Goal: Task Accomplishment & Management: Complete application form

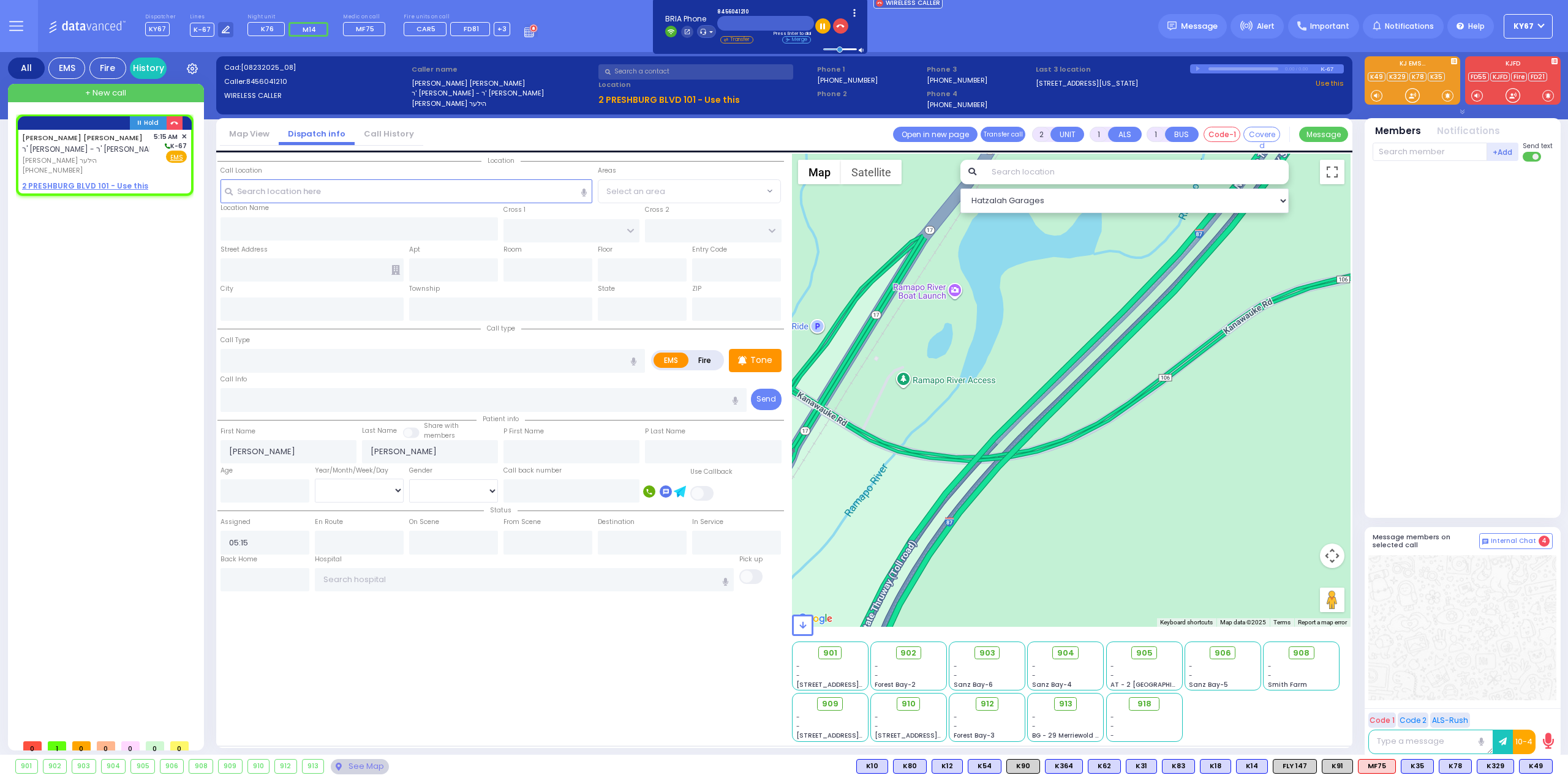
select select
click at [66, 180] on div "[PERSON_NAME] [PERSON_NAME] - ר' [PERSON_NAME] [PERSON_NAME] [PHONE_NUMBER] 5:1…" at bounding box center [105, 162] width 173 height 64
select select
radio input "true"
select select
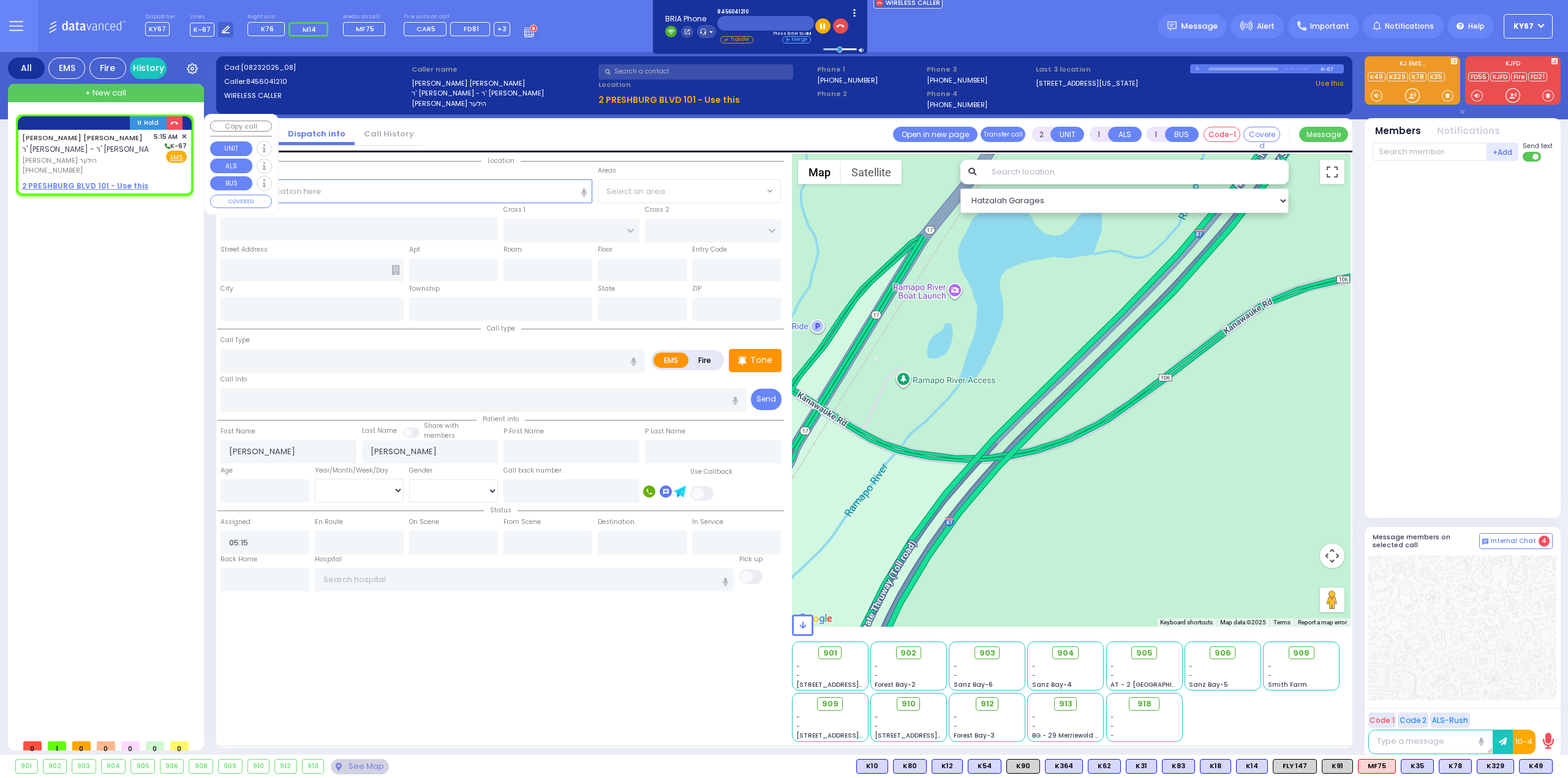
select select "Hatzalah Garages"
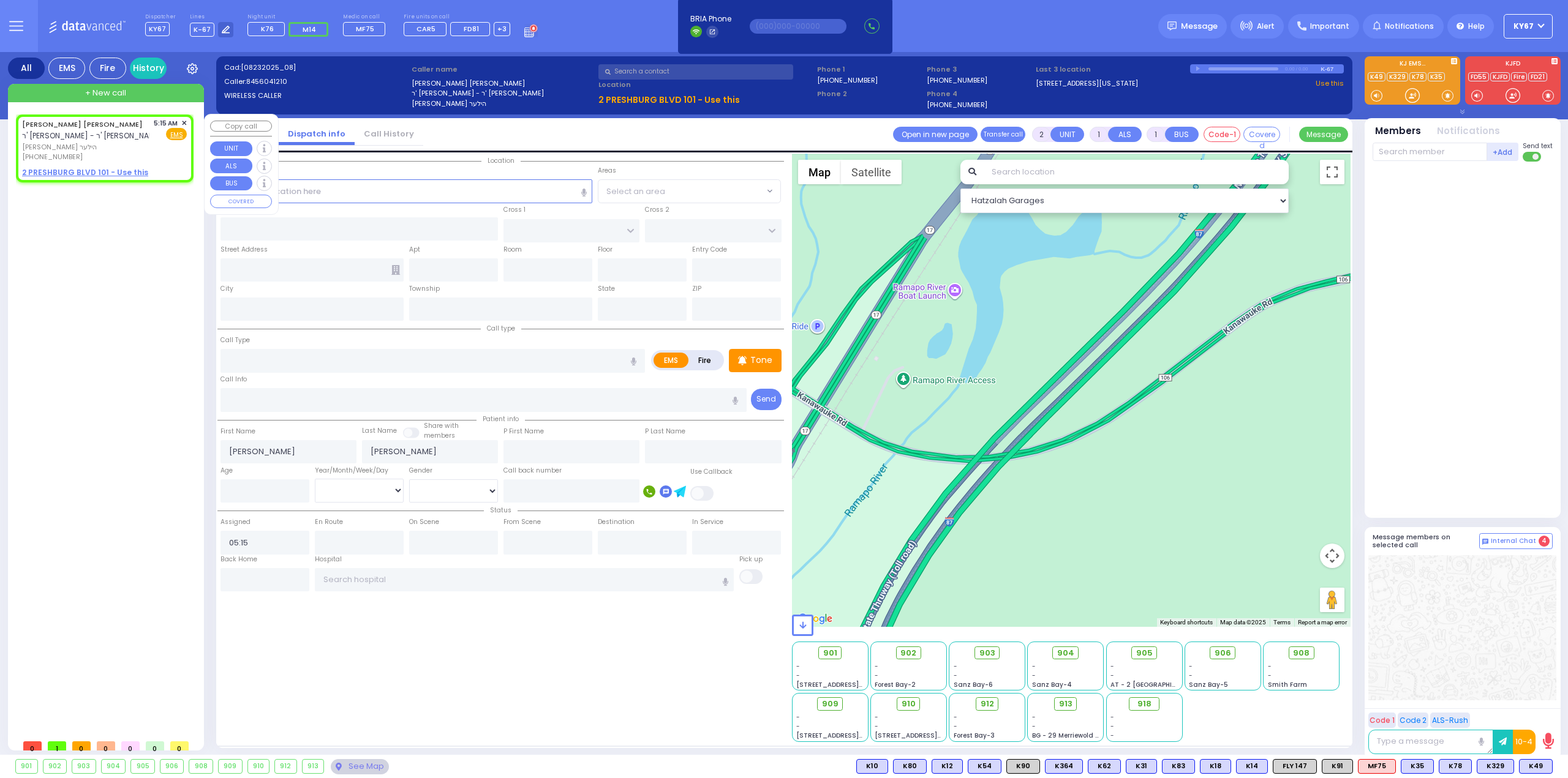
select select
radio input "true"
select select
select select "Hatzalah Garages"
click at [86, 171] on u "2 PRESHBURG BLVD 101 - Use this" at bounding box center [86, 172] width 126 height 10
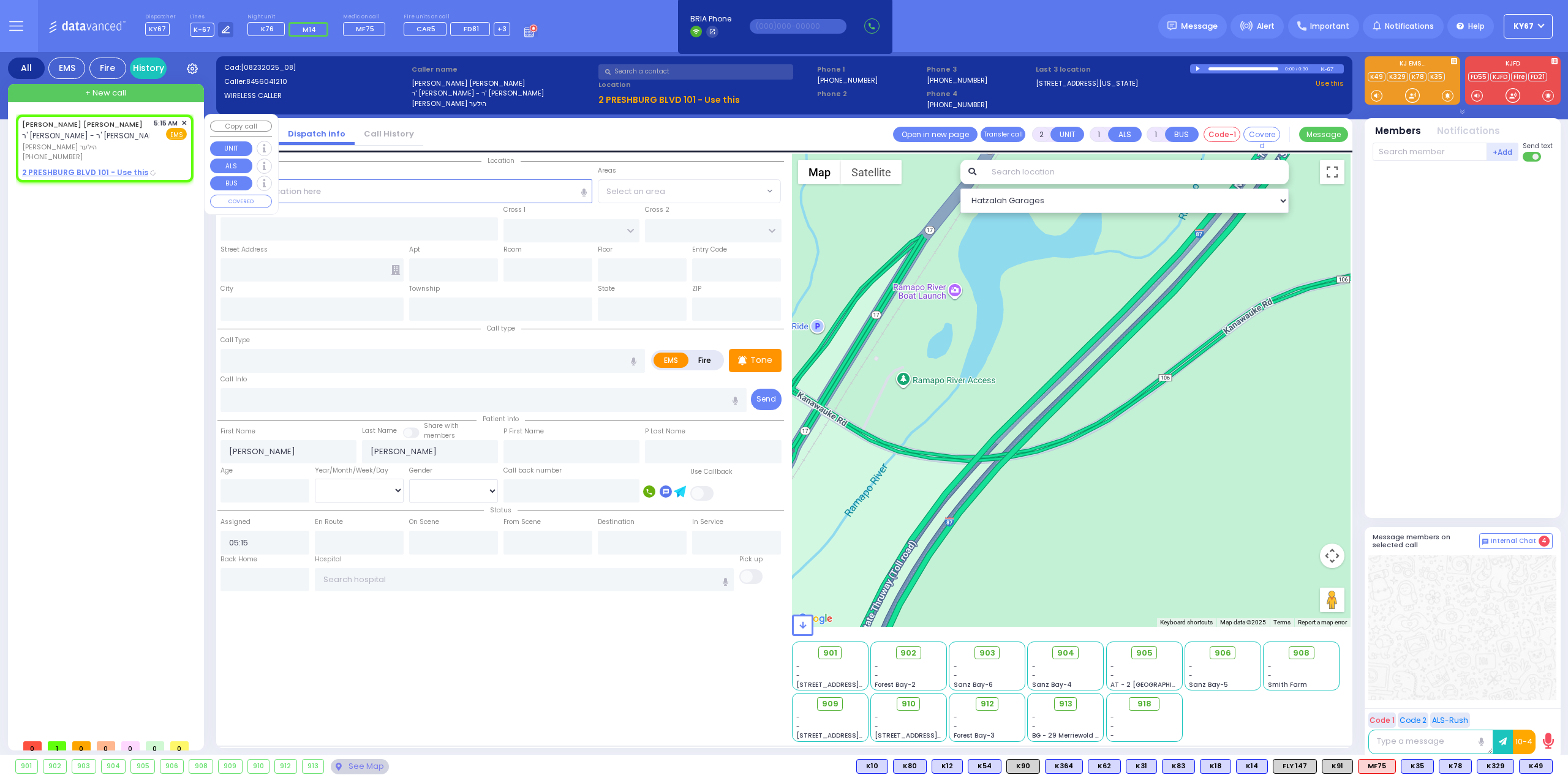
select select
radio input "true"
select select
select select "Hatzalah Garages"
select select
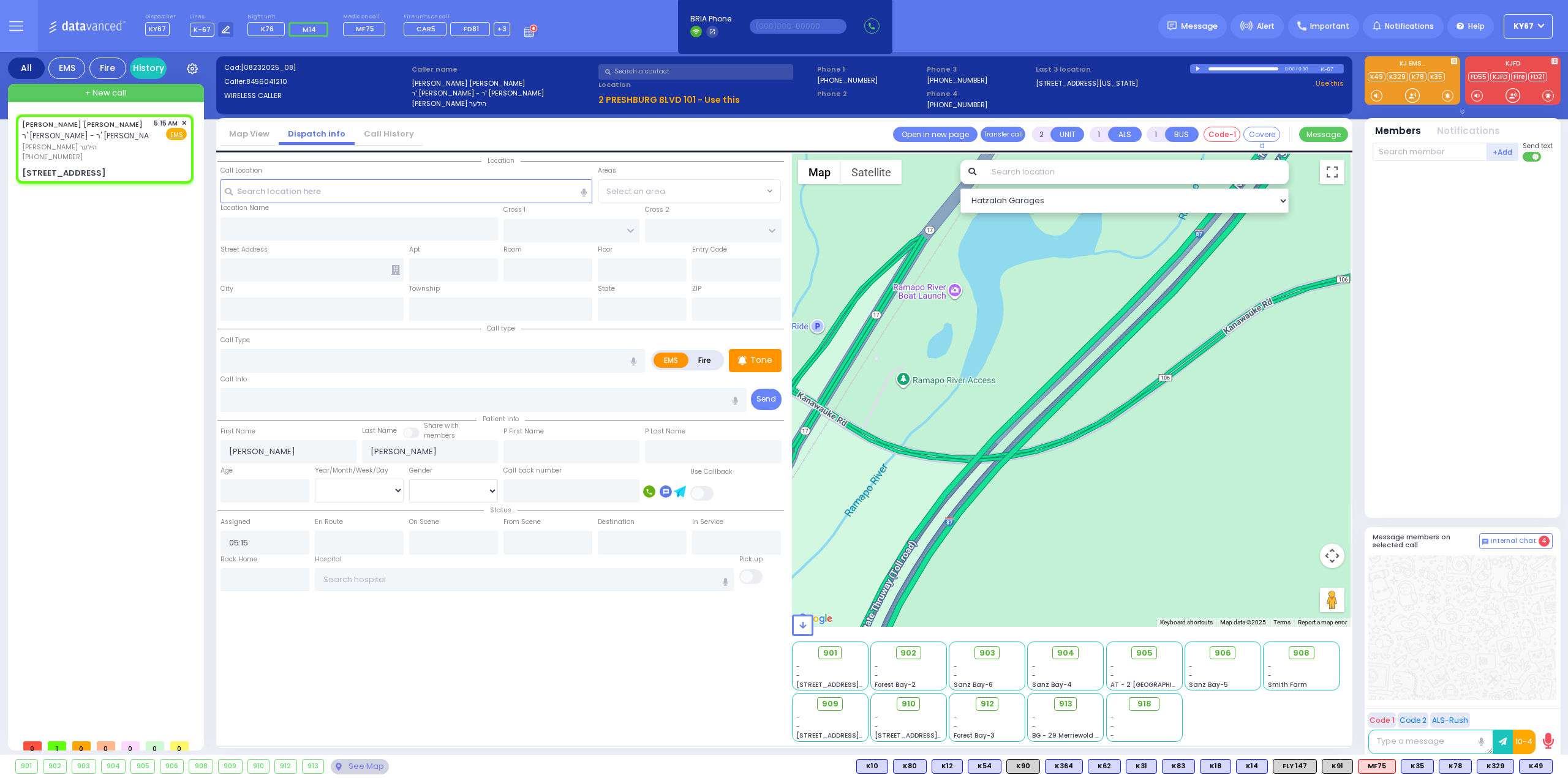
radio input "true"
select select
select select "Hatzalah Garages"
type input "ZLOTCHEV WAY"
type input "2 PRESHBURG BLVD"
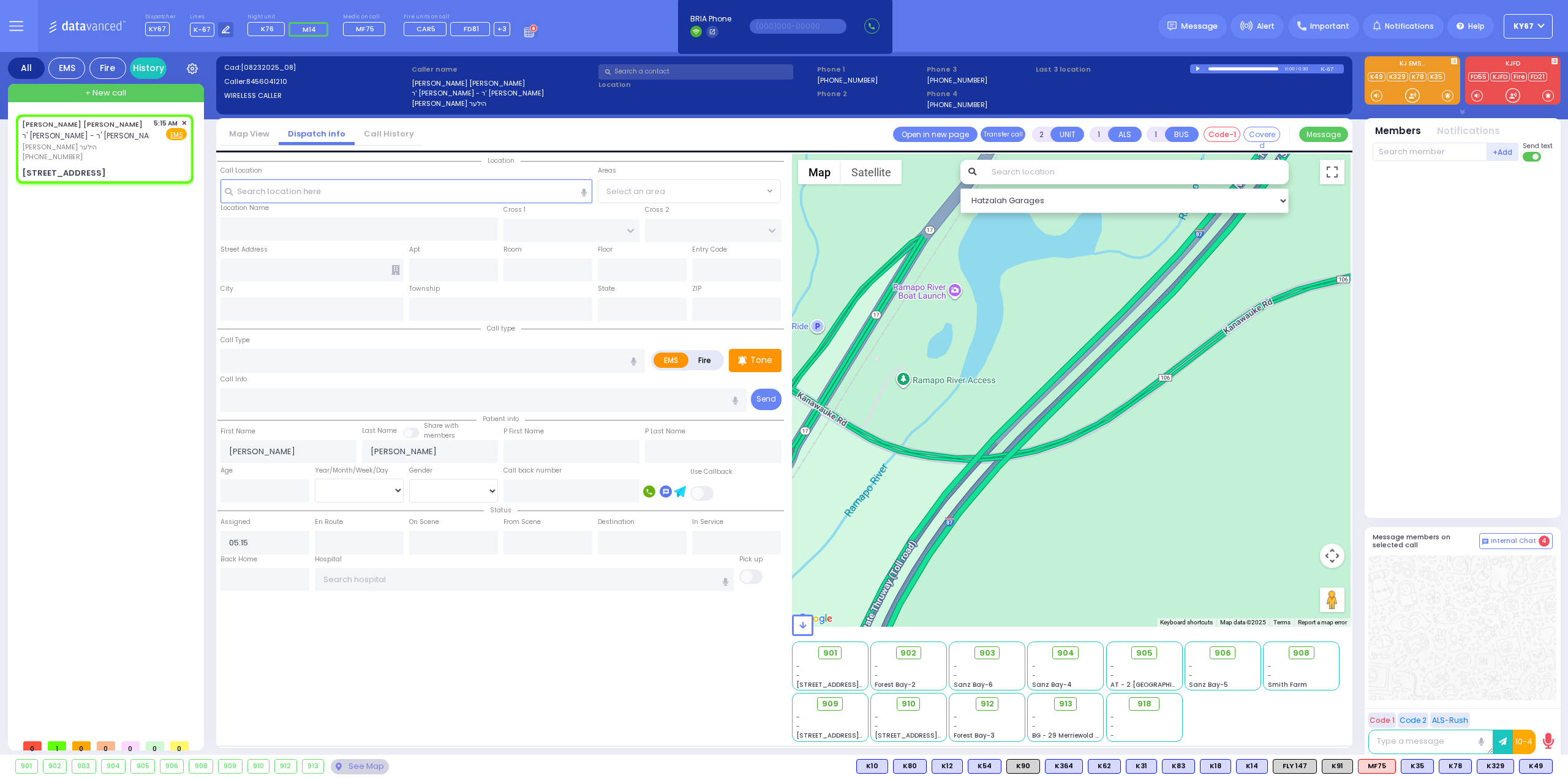
type input "101"
type input "Monroe"
type input "[US_STATE]"
type input "10950"
select select "SECTION 2"
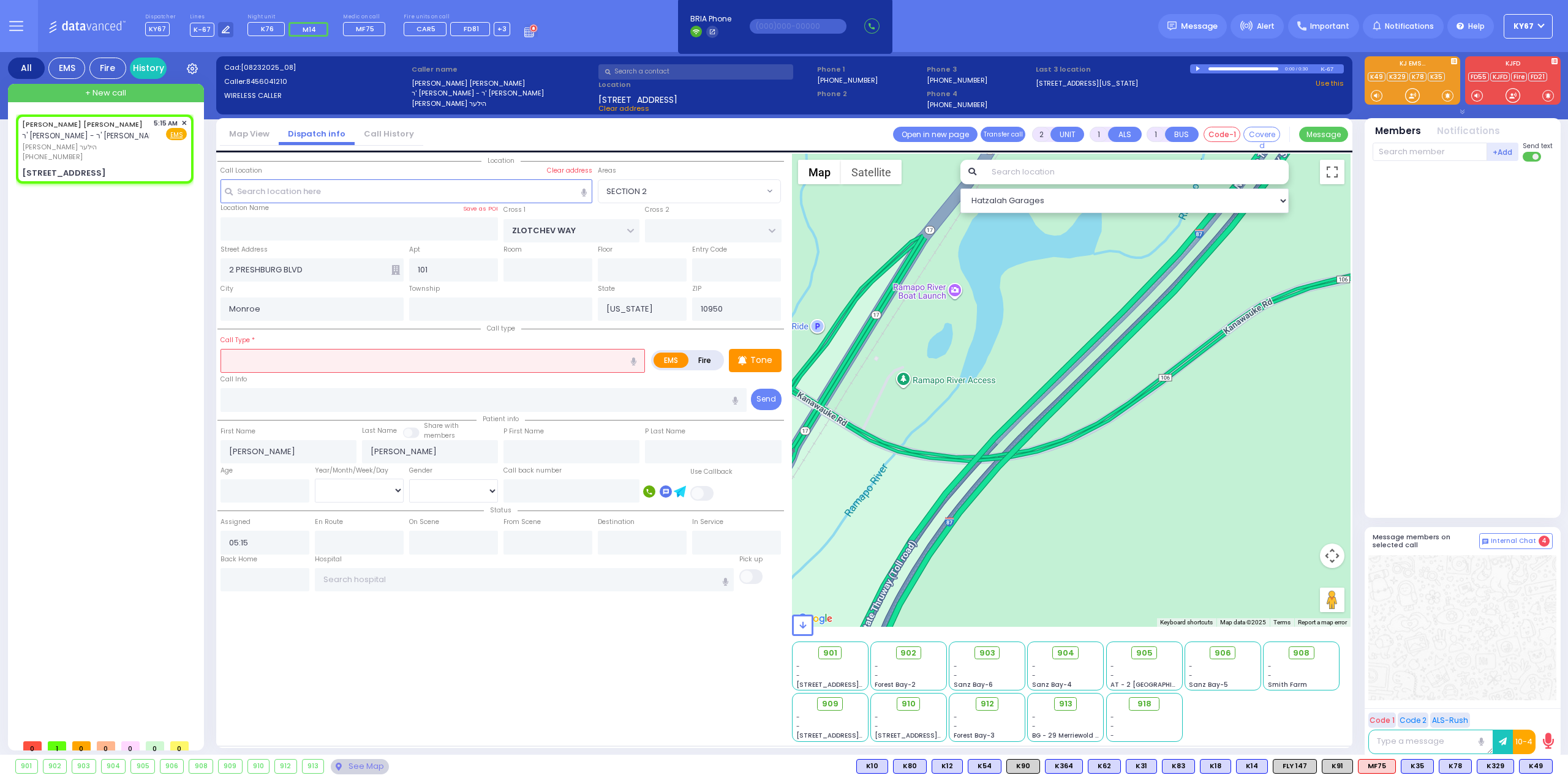
click at [311, 368] on input "text" at bounding box center [432, 360] width 424 height 23
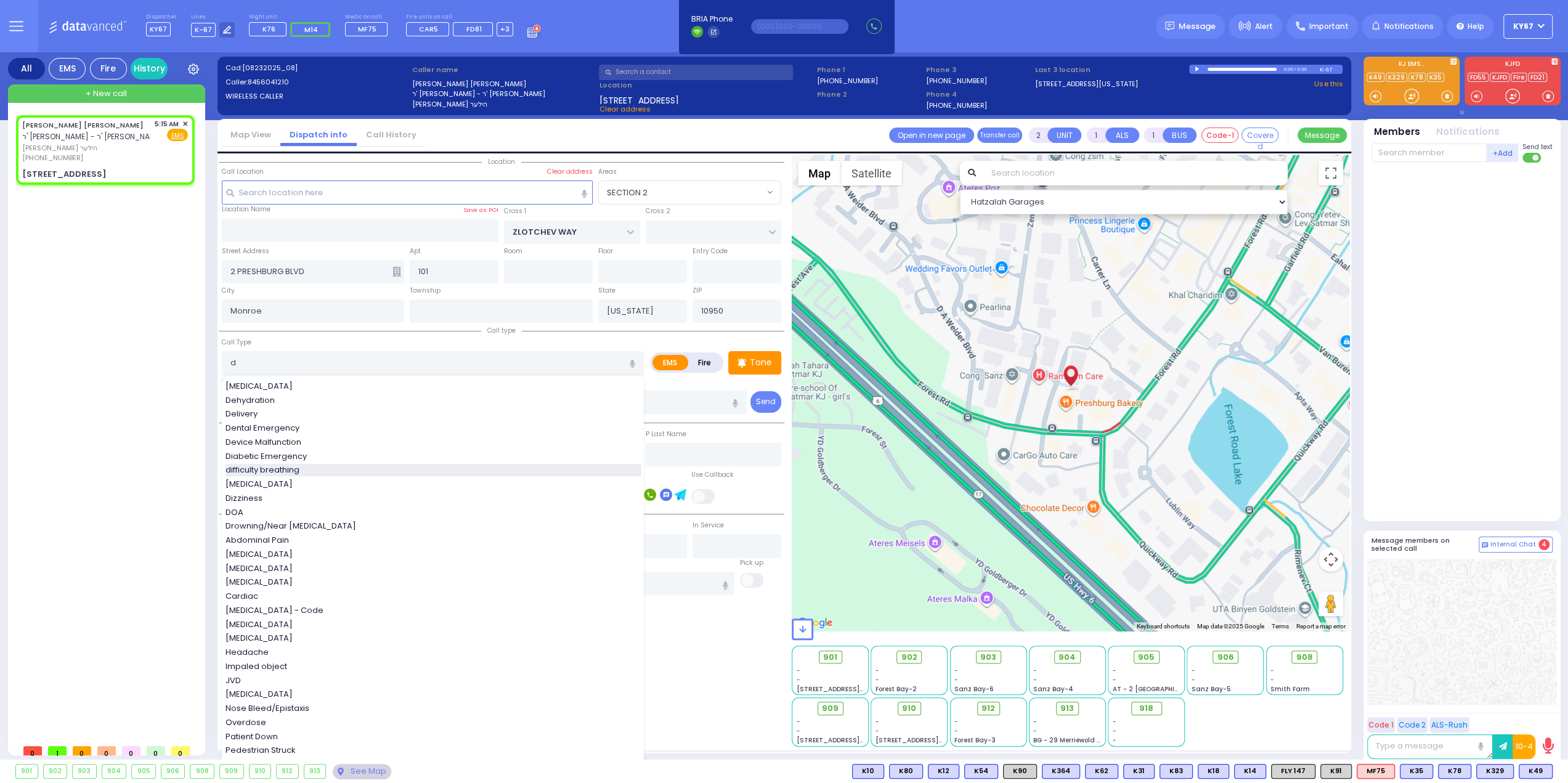
click at [286, 469] on span "difficulty breathing" at bounding box center [264, 469] width 78 height 12
type input "difficulty breathing"
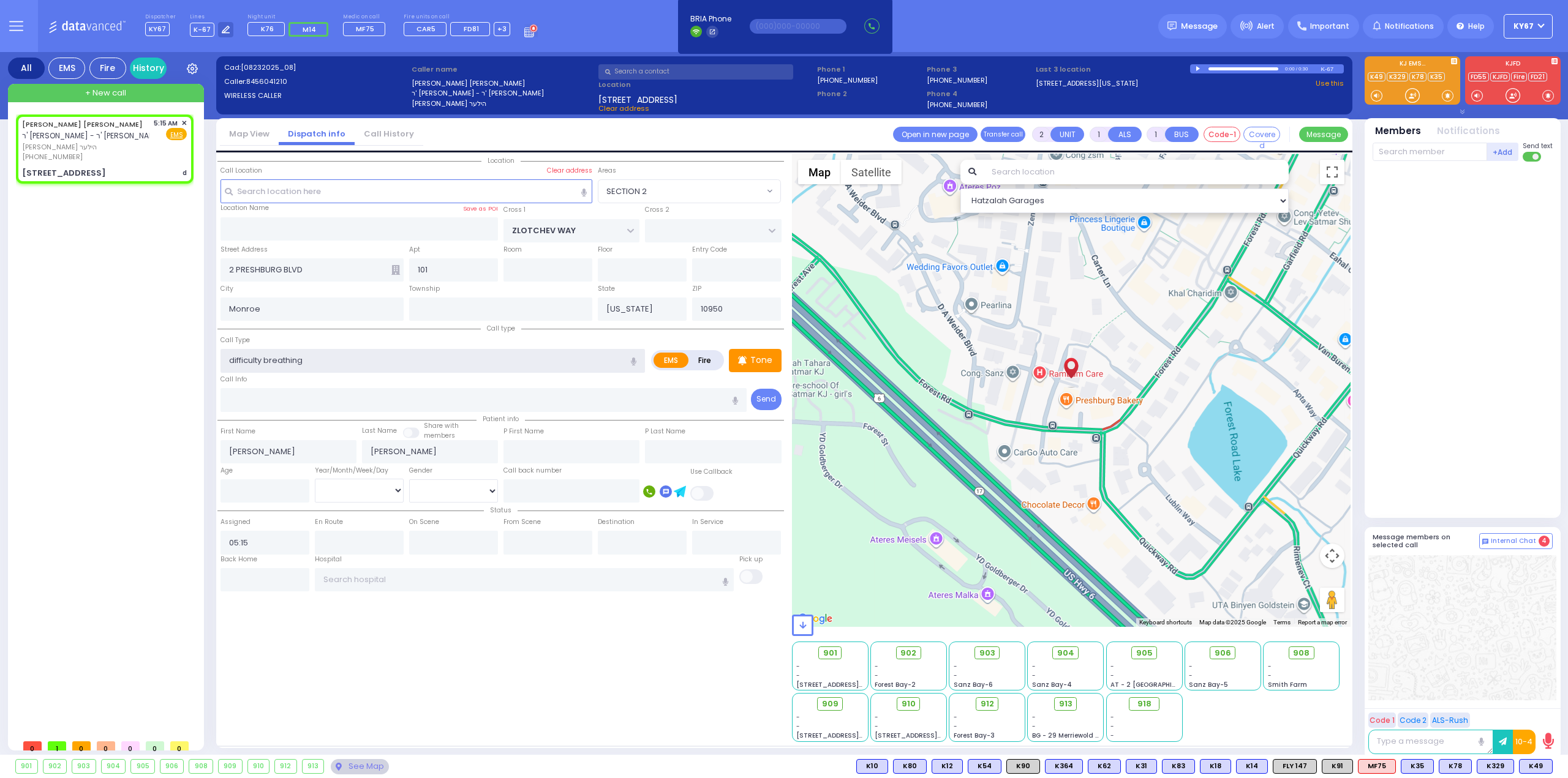
select select
radio input "true"
select select
select select "Hatzalah Garages"
select select "SECTION 2"
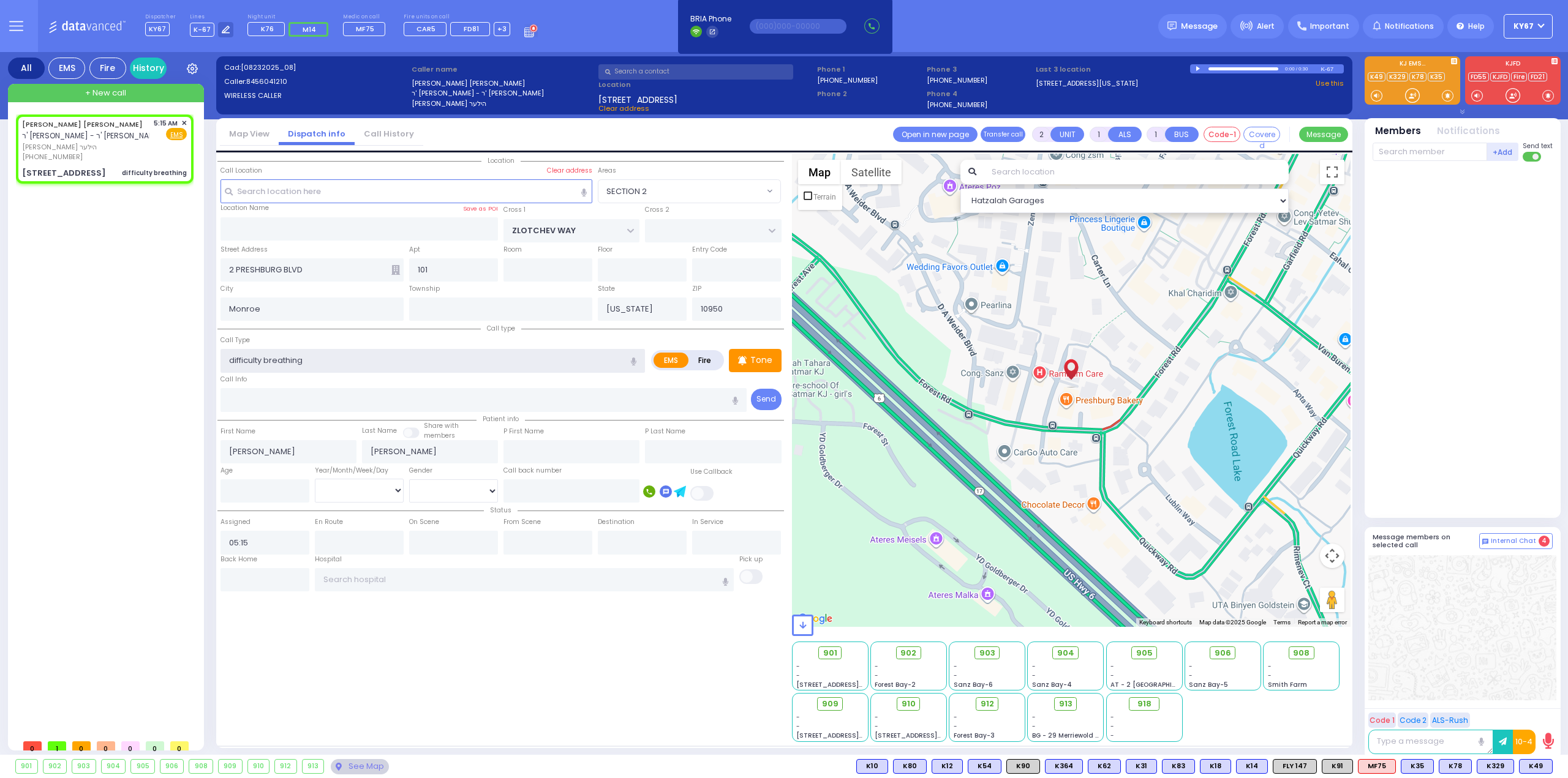
select select
radio input "true"
select select
select select "Hatzalah Garages"
select select "SECTION 2"
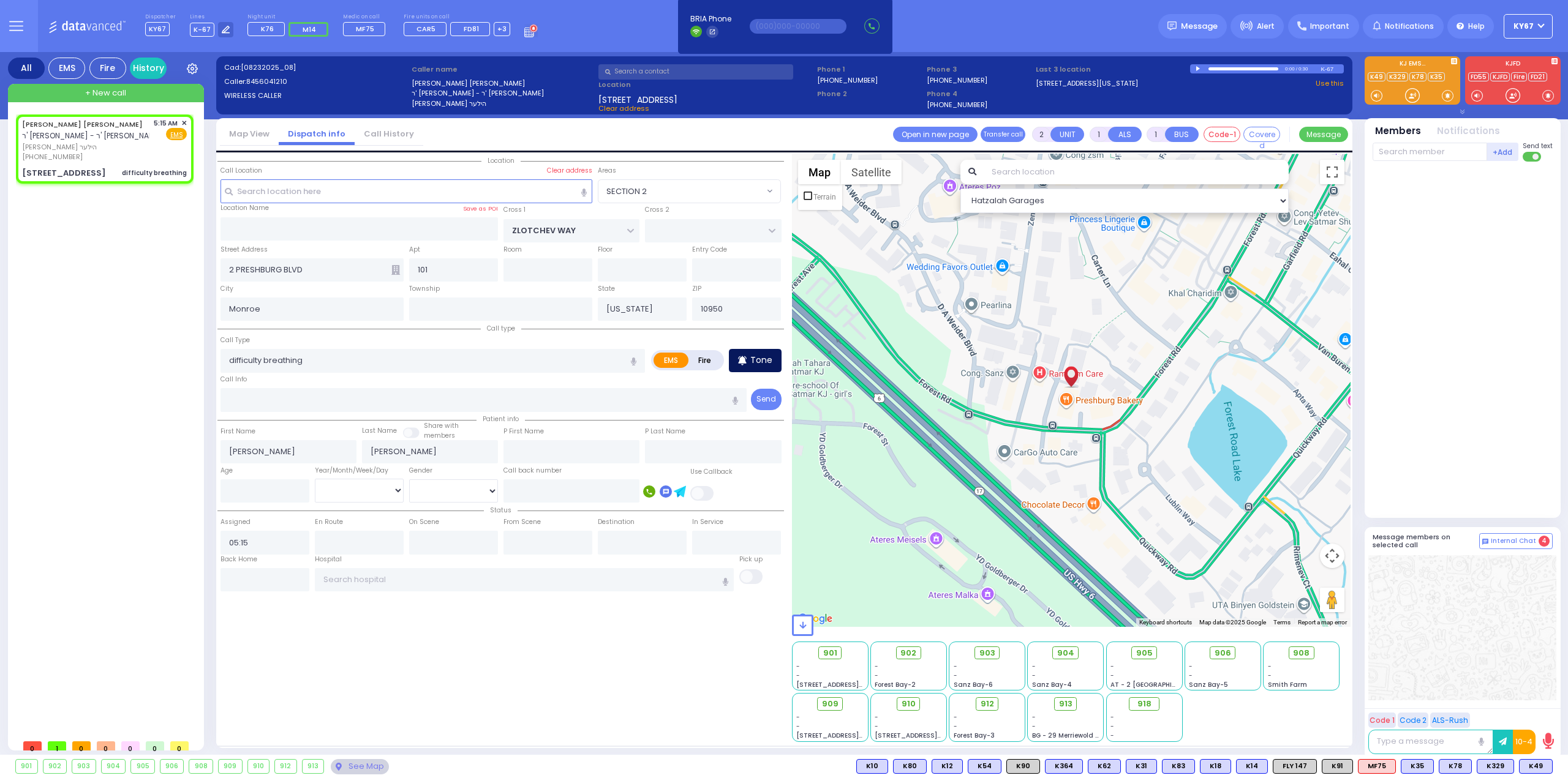
click at [770, 350] on div "Tone" at bounding box center [755, 360] width 53 height 23
select select
radio input "true"
select select
select select "Hatzalah Garages"
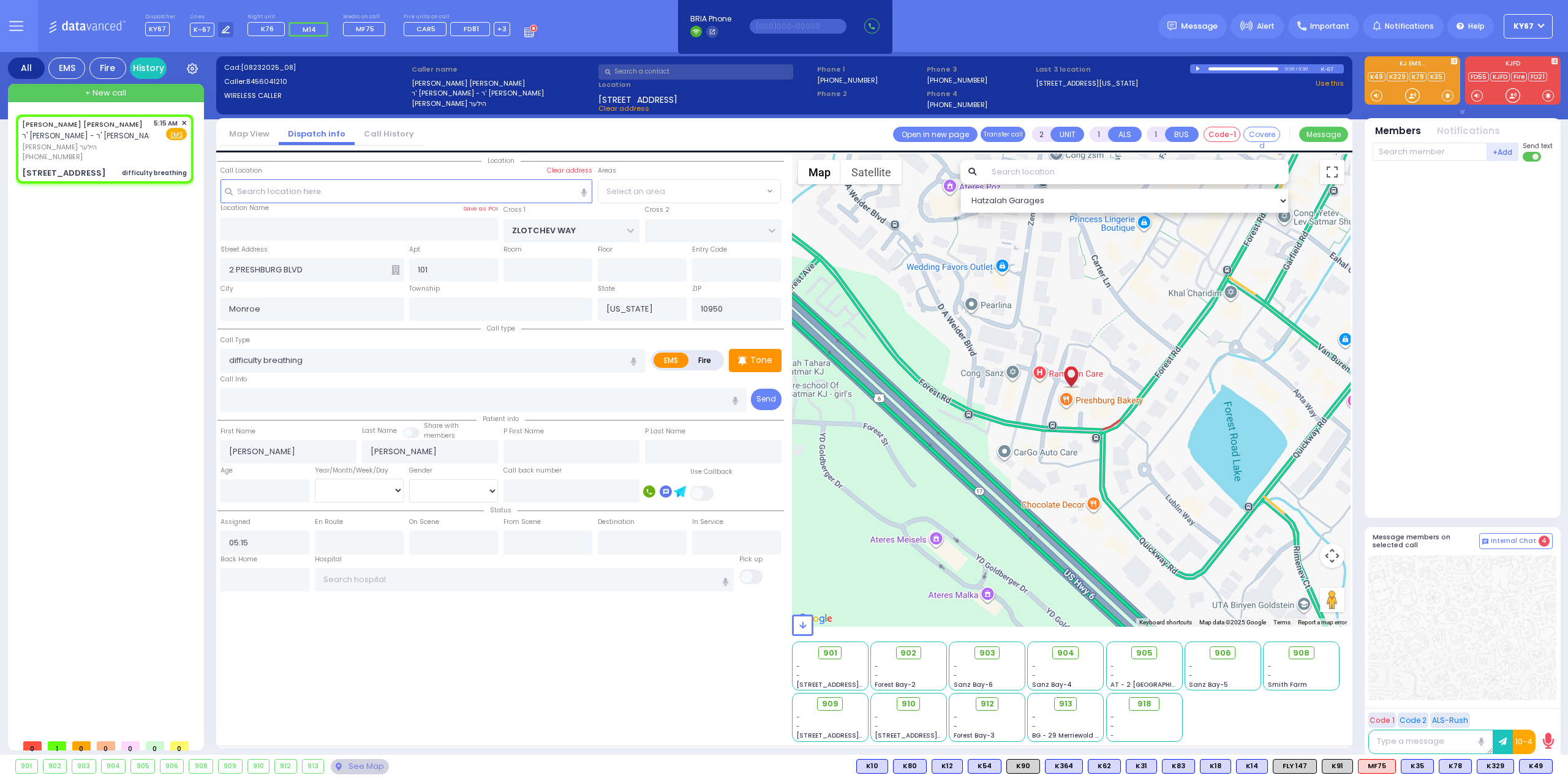
select select "SECTION 2"
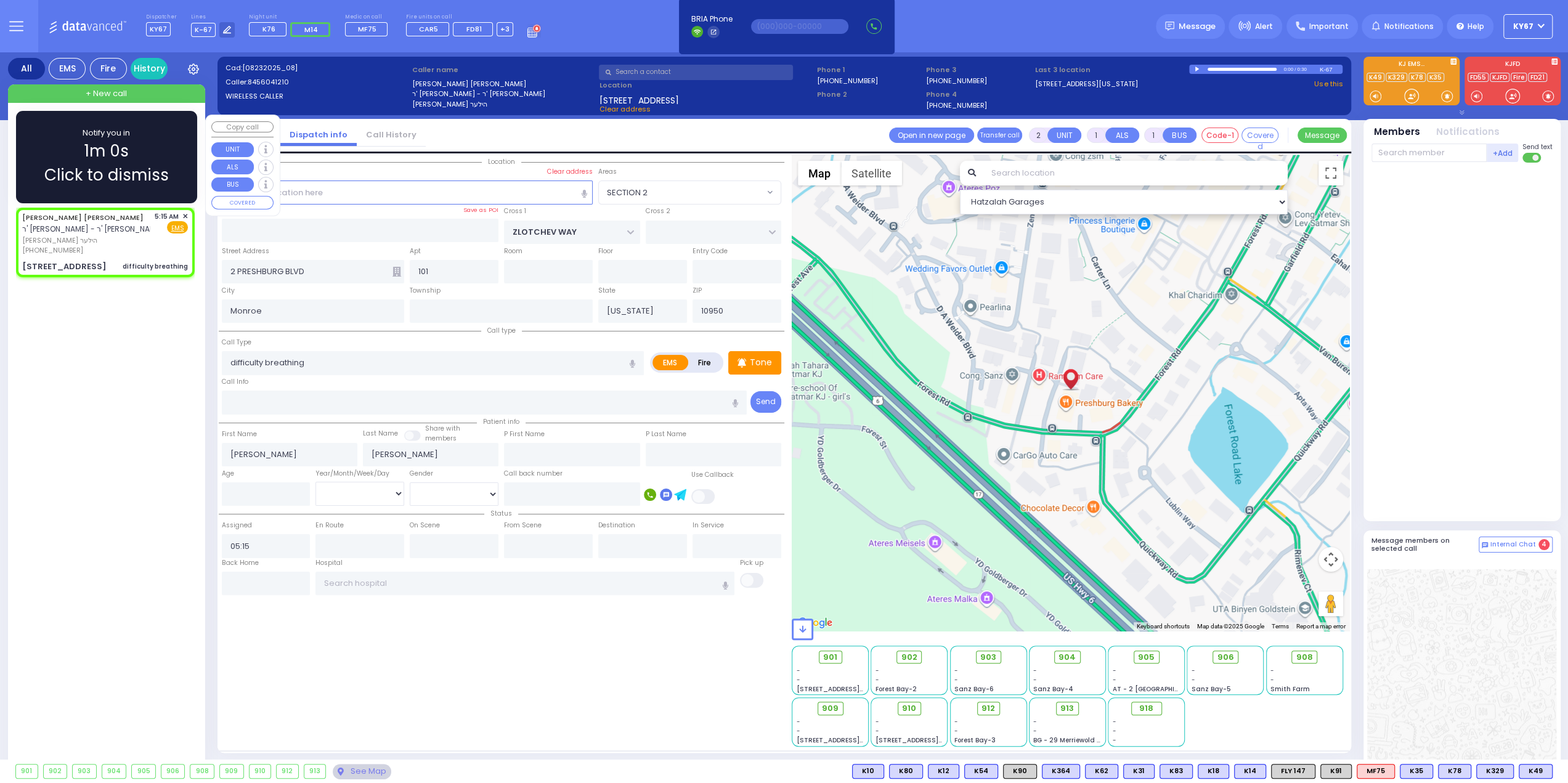
click at [125, 144] on span "1m 0s" at bounding box center [106, 151] width 44 height 24
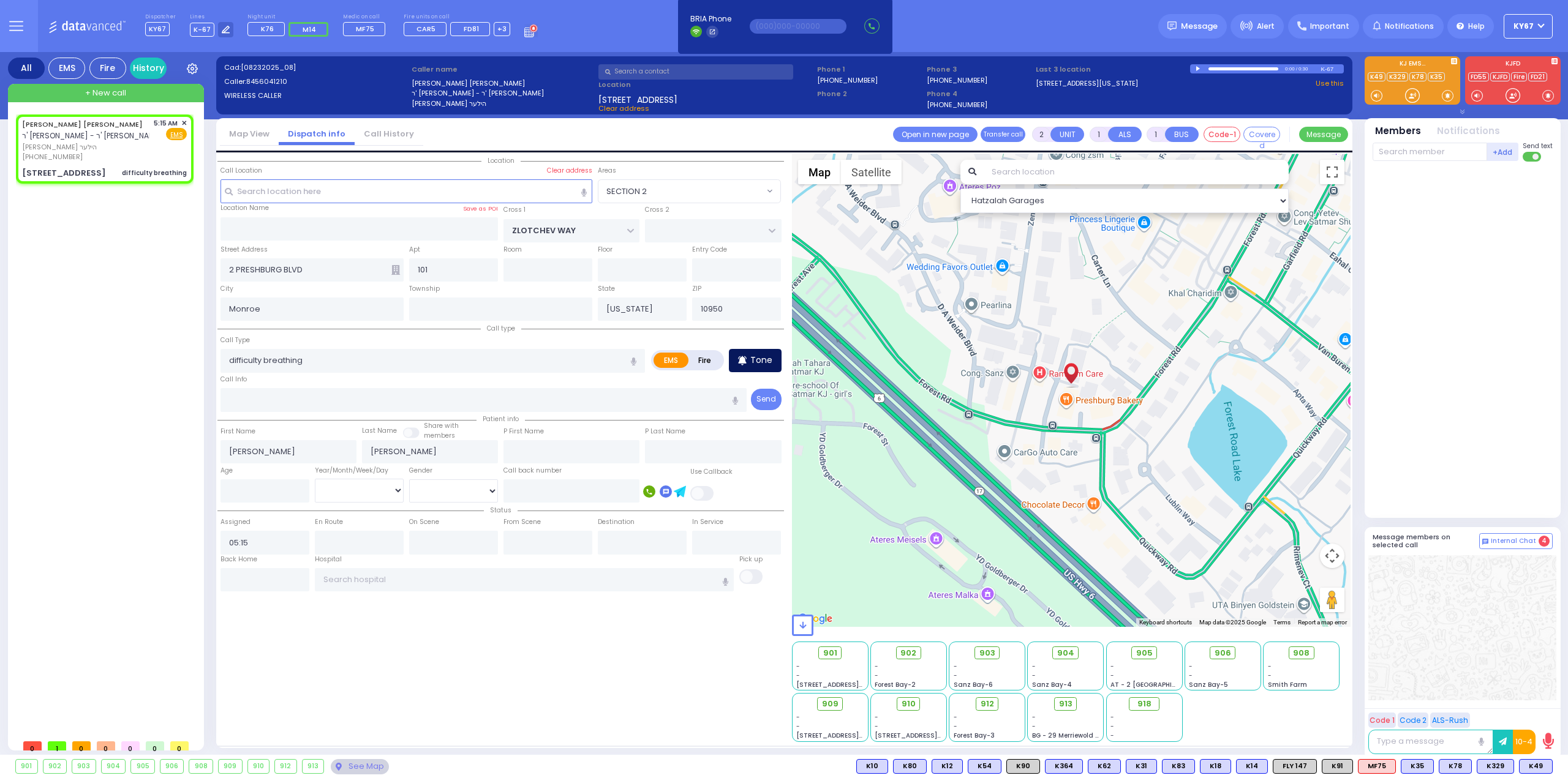
click at [759, 360] on p "Tone" at bounding box center [762, 360] width 22 height 13
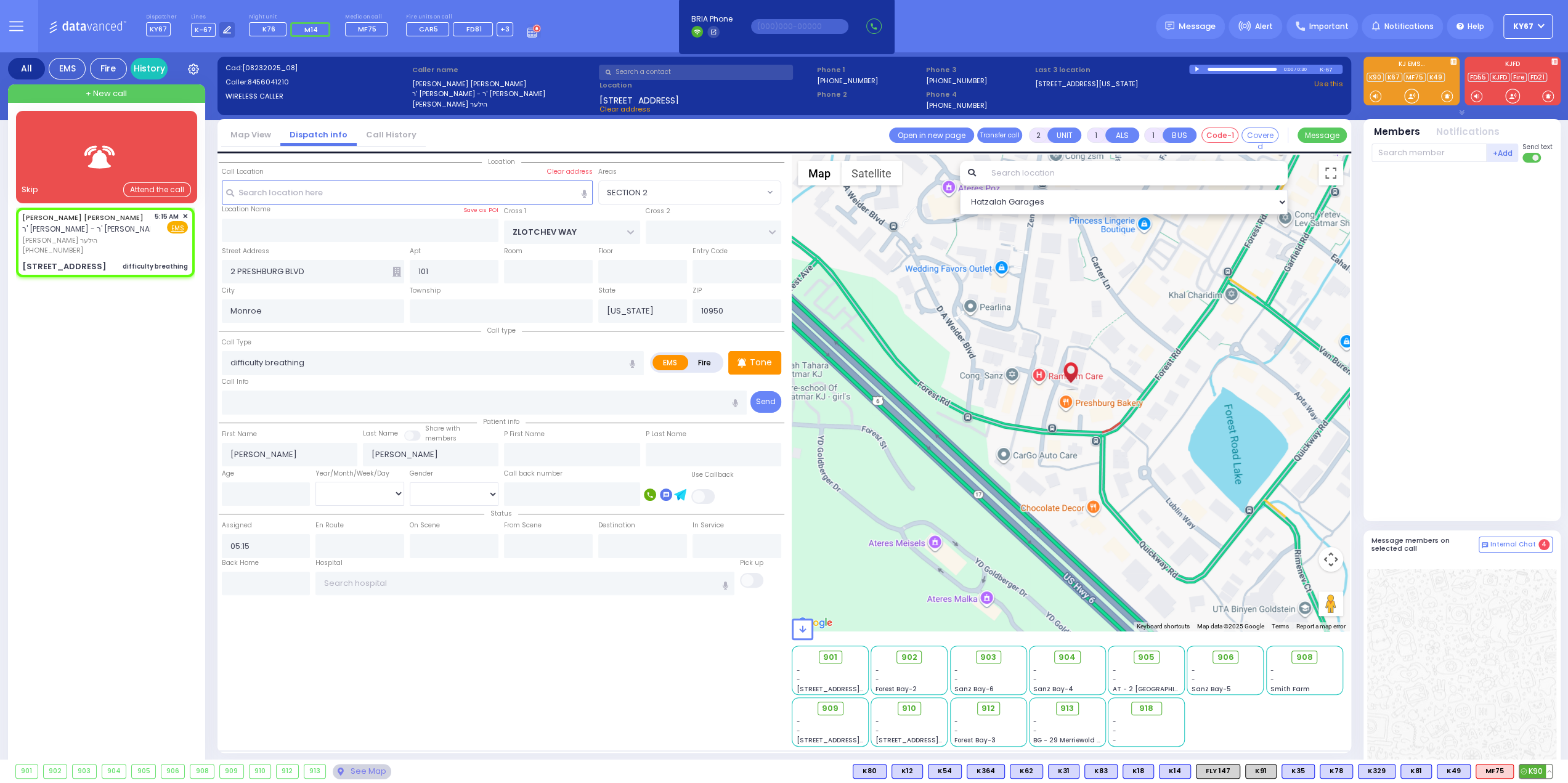
click at [1538, 772] on span "K90" at bounding box center [1535, 771] width 33 height 14
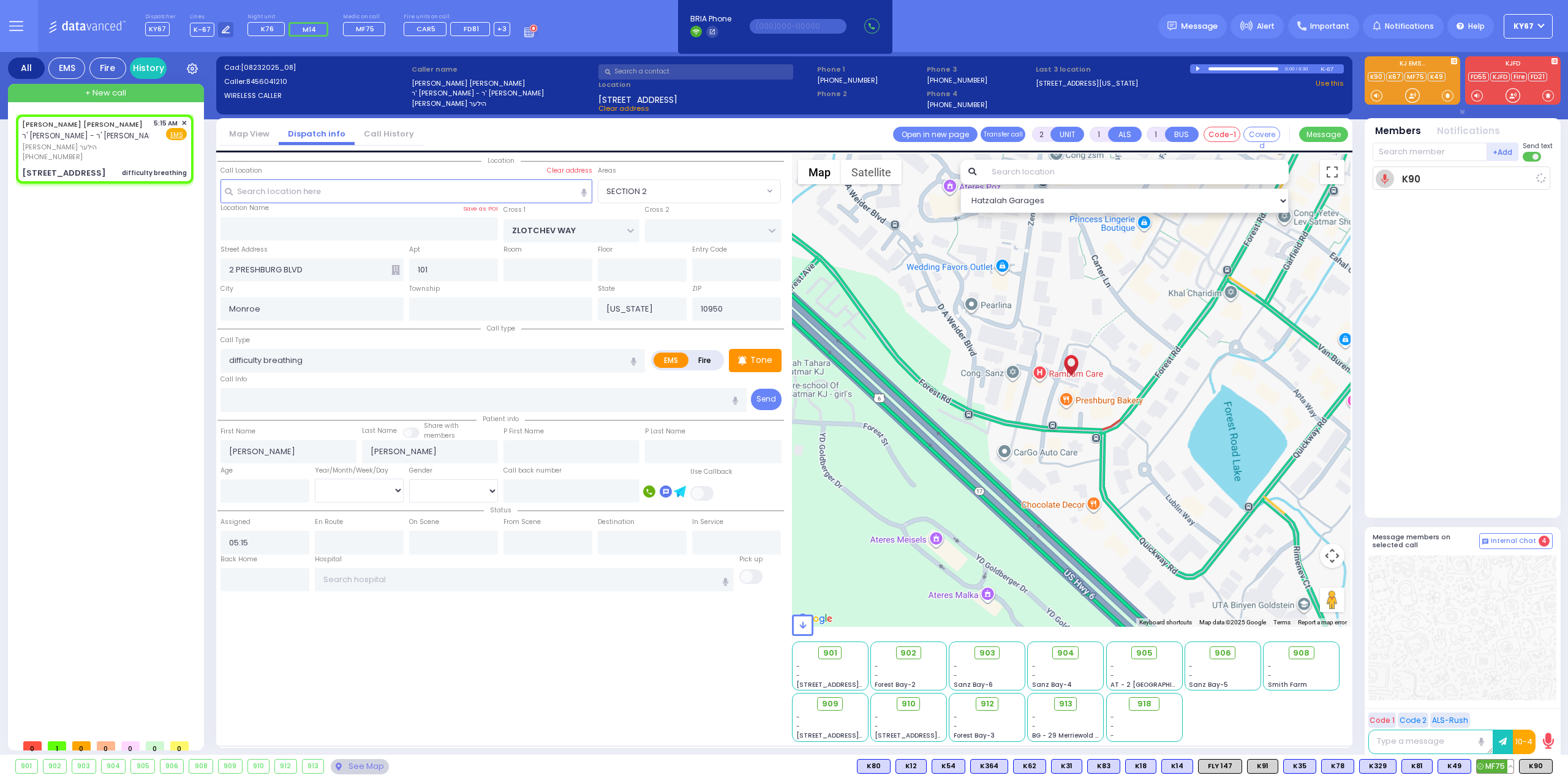
click at [1491, 766] on span "MF75" at bounding box center [1495, 766] width 37 height 14
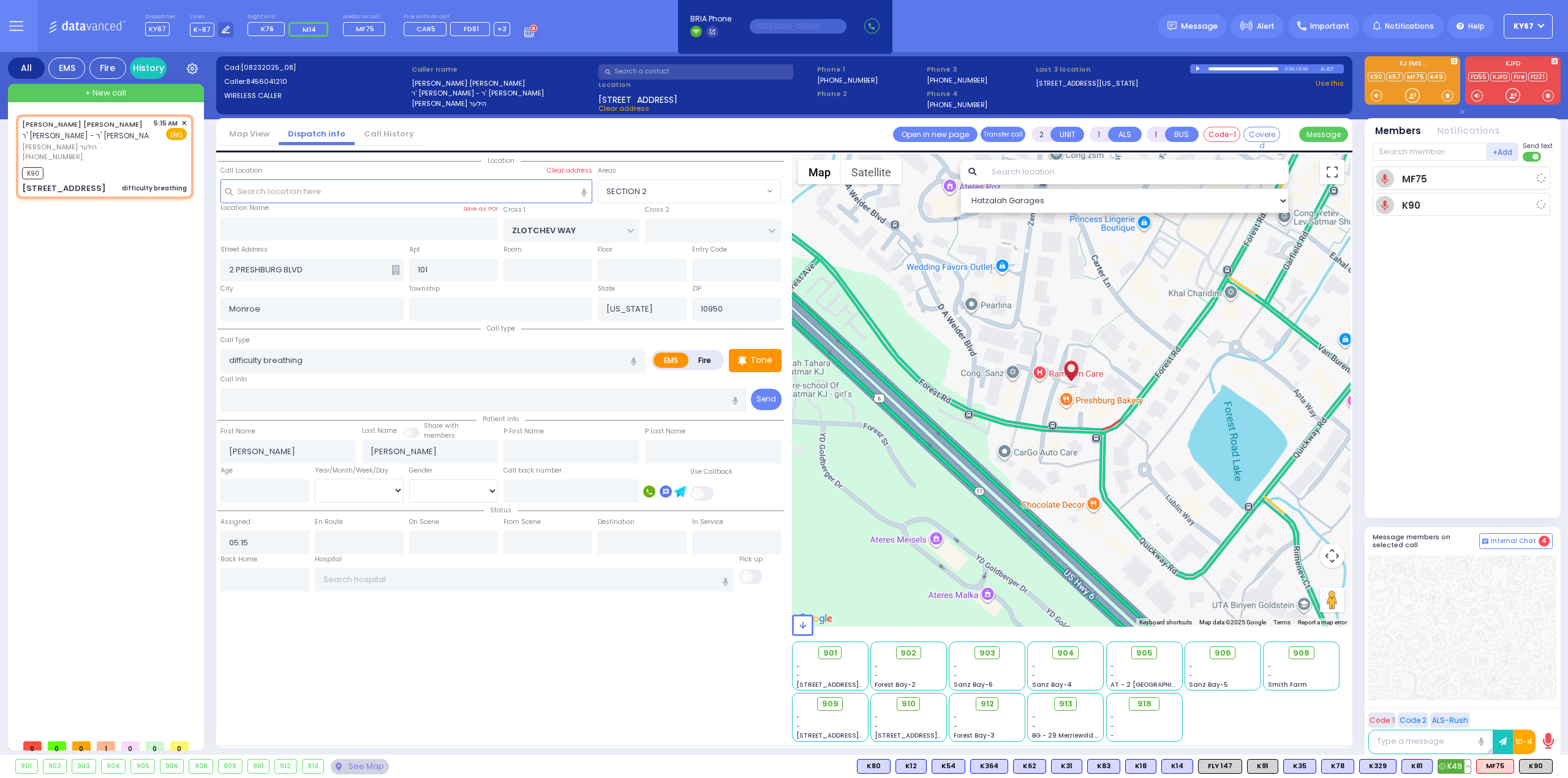
select select
radio input "true"
select select
type input "05:19"
select select "Hatzalah Garages"
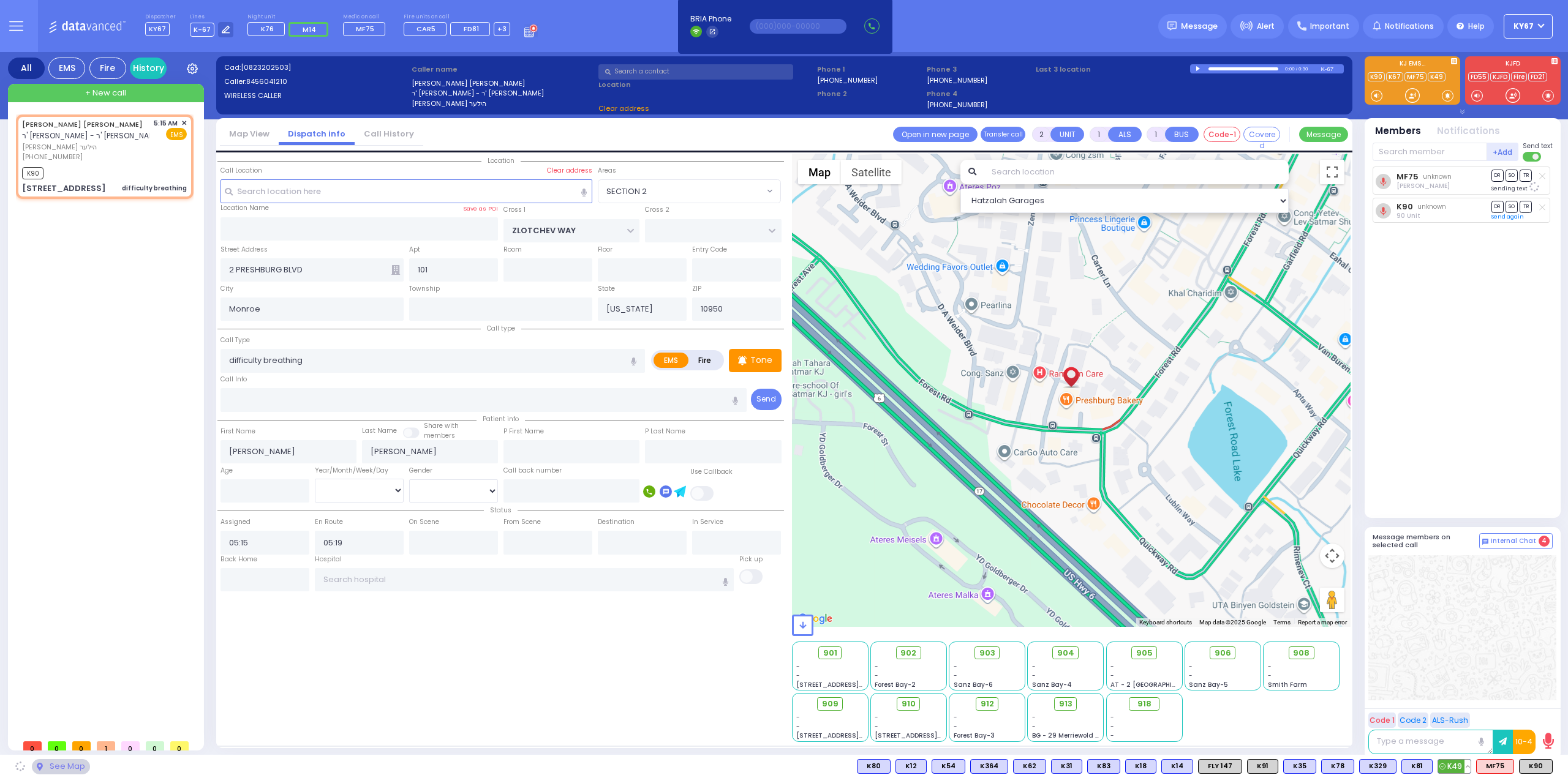
click at [1464, 764] on span "K49" at bounding box center [1455, 766] width 33 height 14
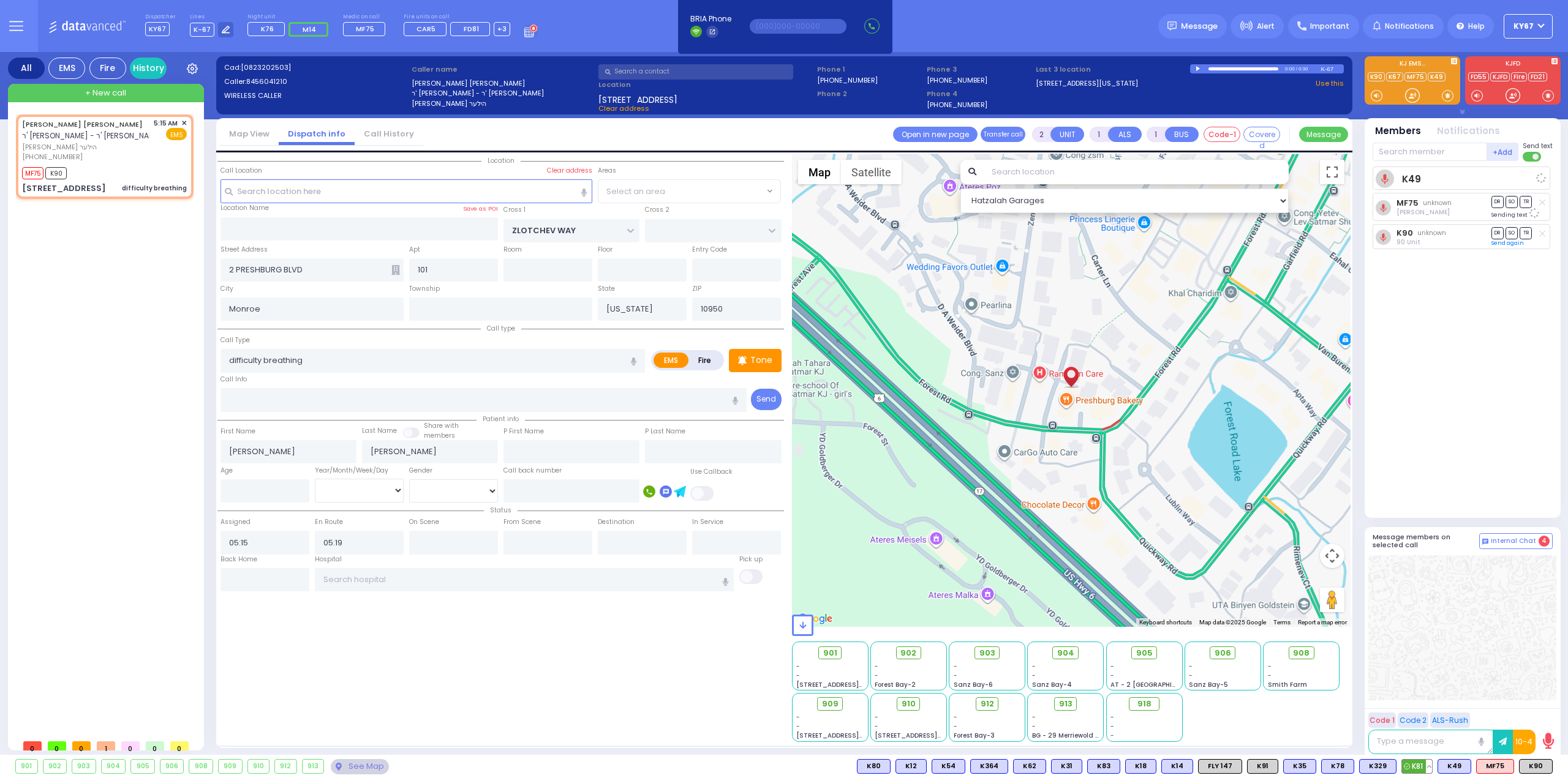
click at [1423, 765] on span "K81" at bounding box center [1418, 766] width 30 height 14
select select "SECTION 2"
radio input "true"
select select
select select "Hatzalah Garages"
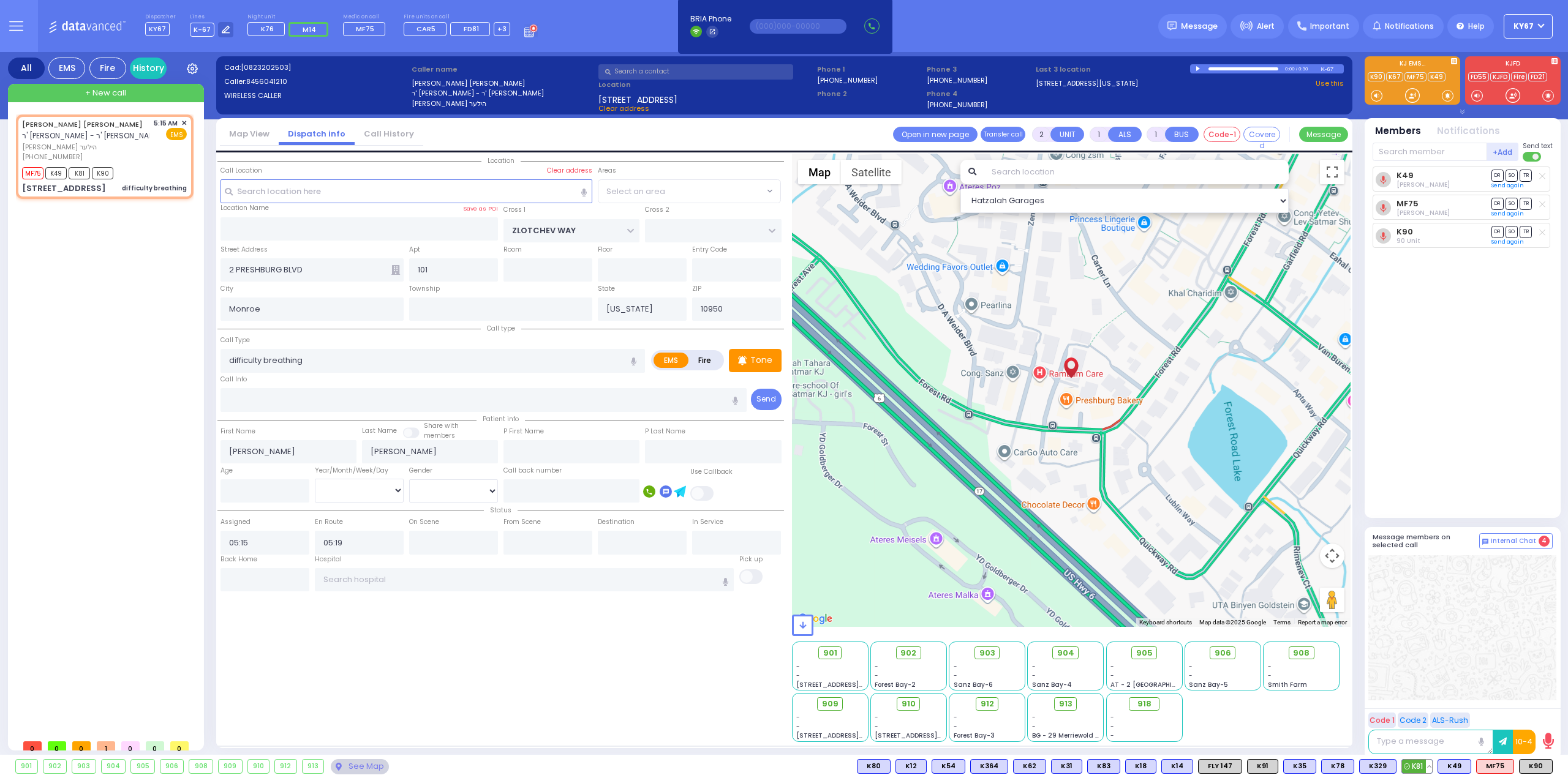
select select "SECTION 2"
select select
radio input "true"
select select
select select "Hatzalah Garages"
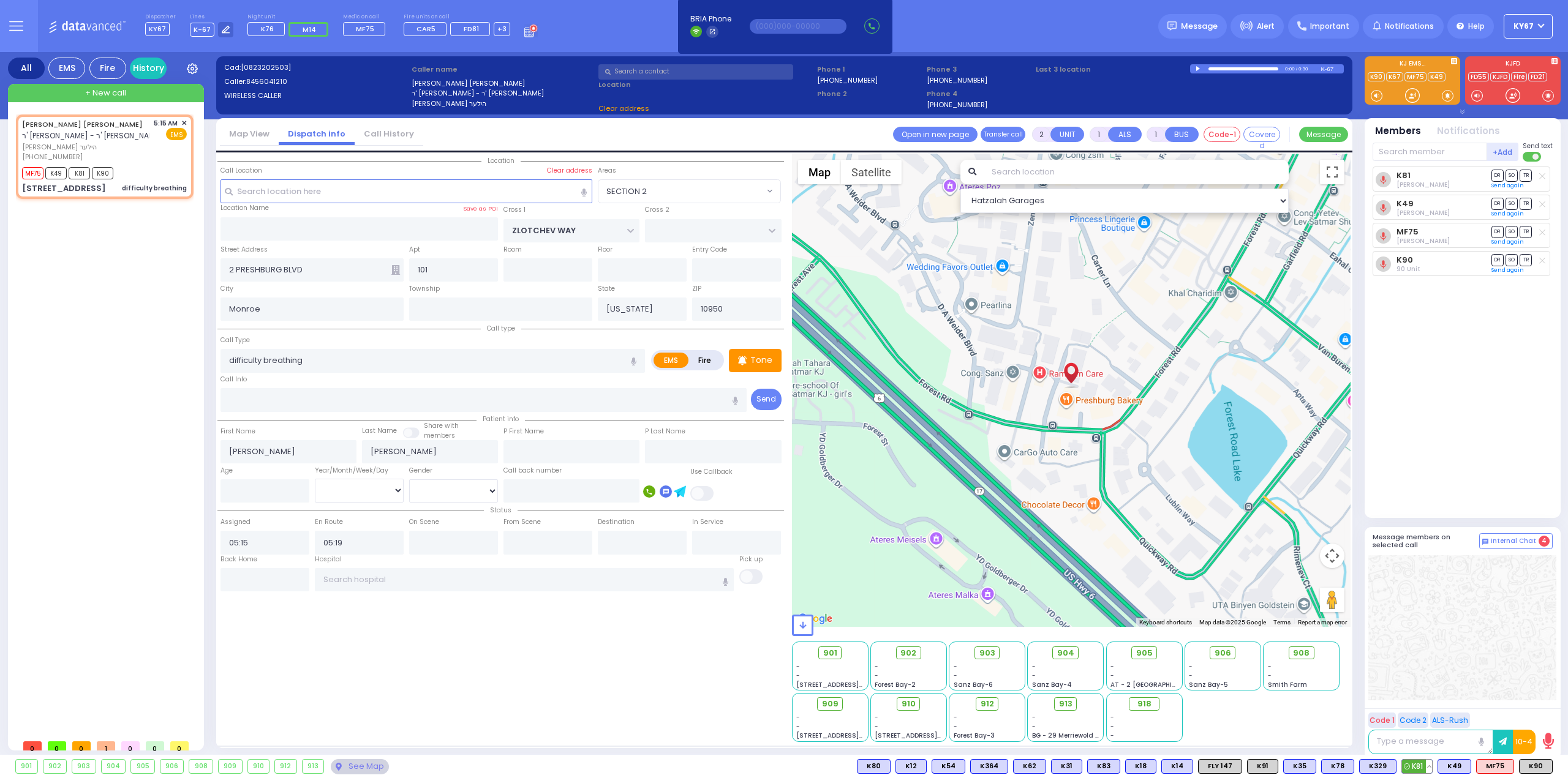
select select "SECTION 2"
select select
radio input "true"
select select
select select "SECTION 2"
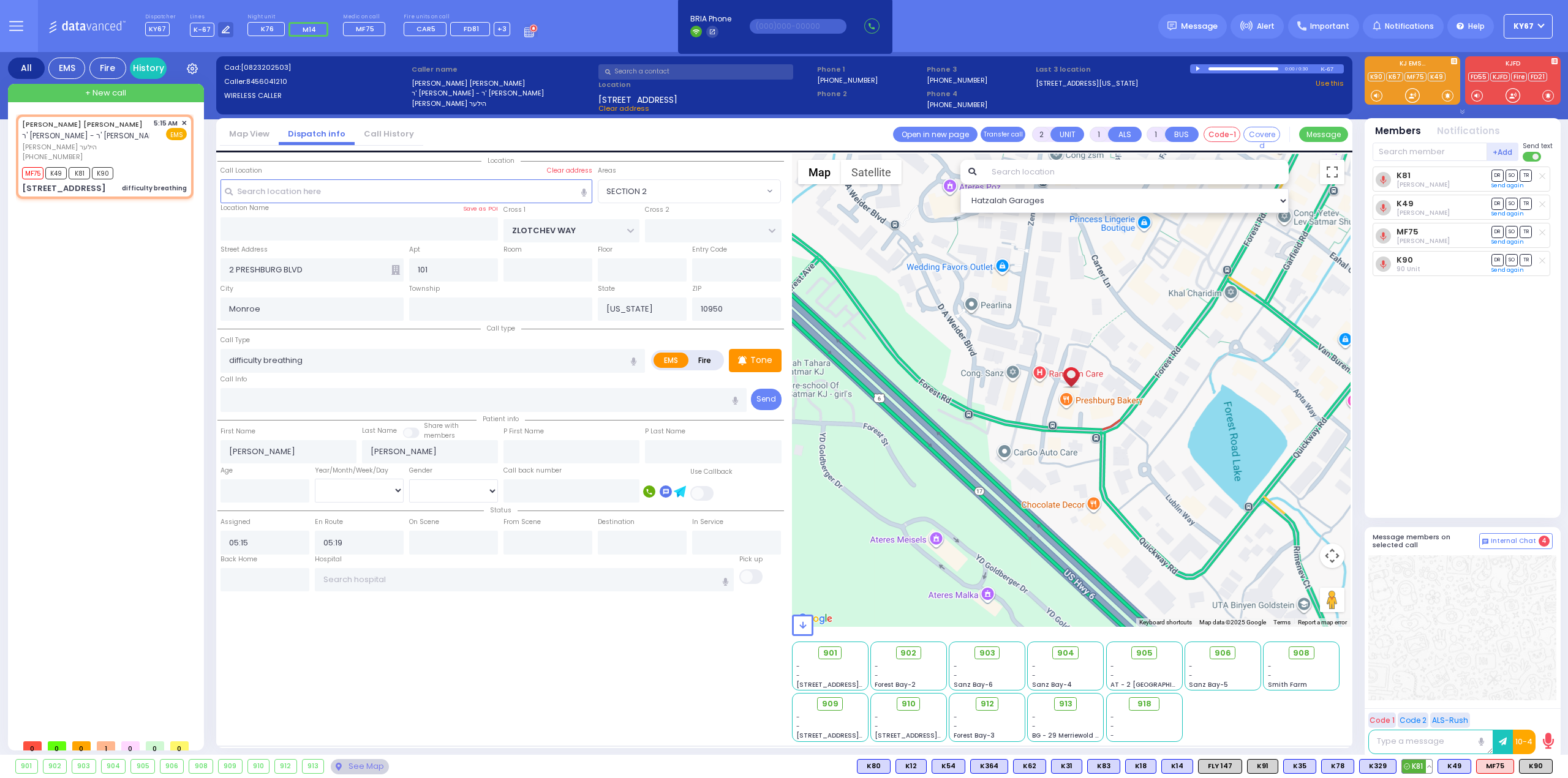
select select "Hatzalah Garages"
type input "6"
select select
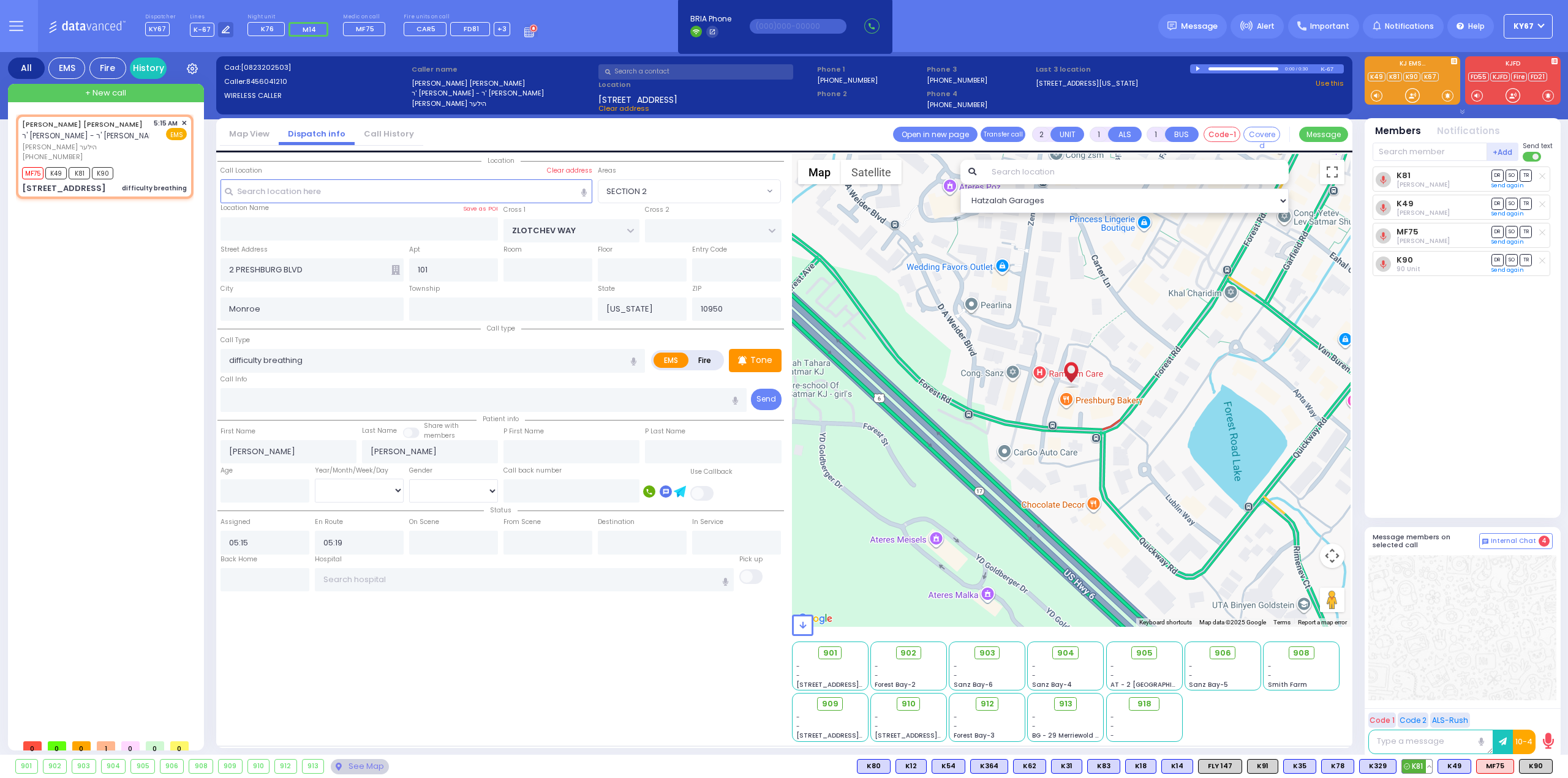
radio input "true"
type input "Unknown"
select select "Year"
select select "Hatzalah Garages"
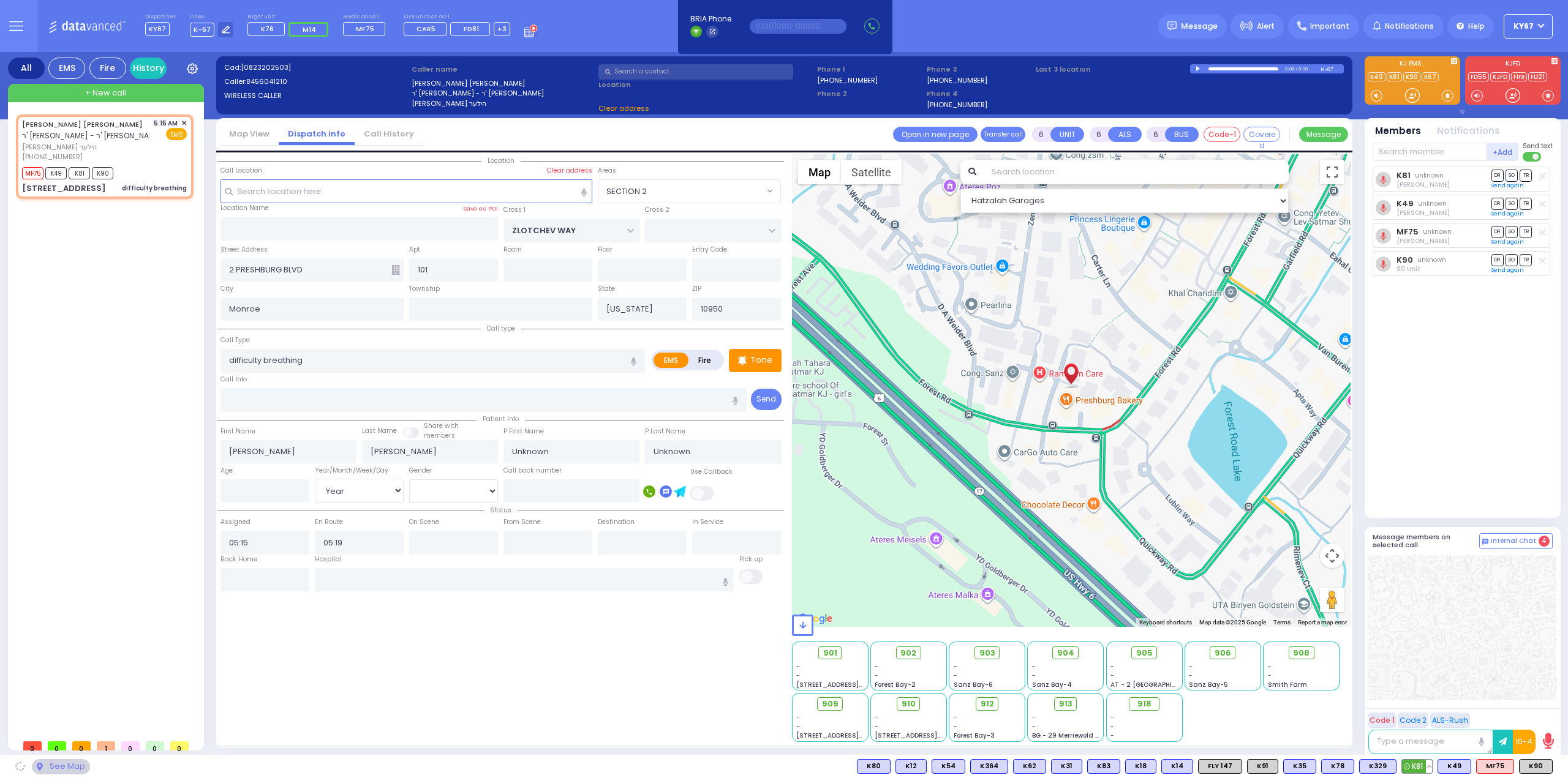
select select "SECTION 2"
select select
radio input "true"
select select "Year"
type input "05:22"
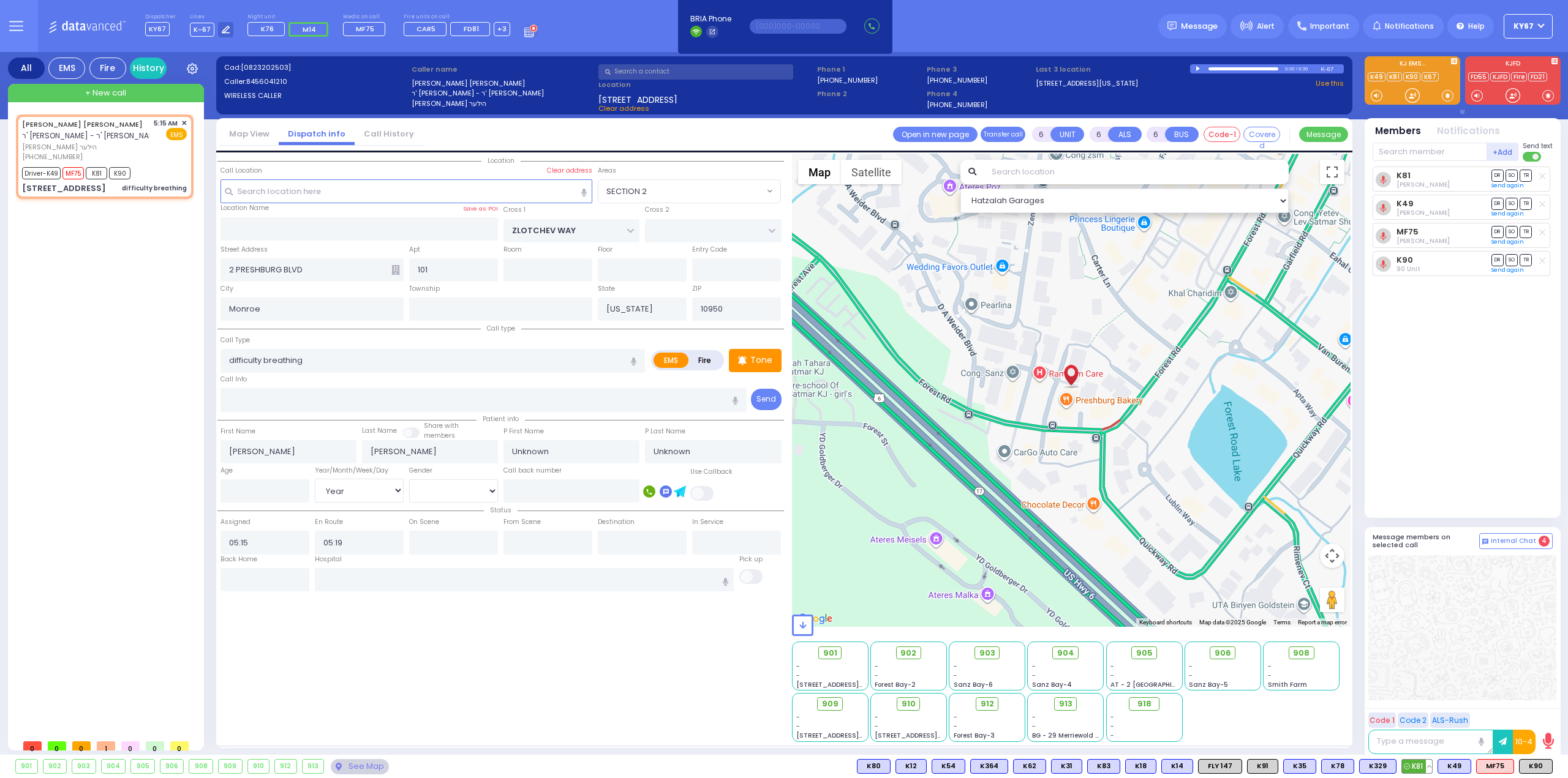
type input "05:41"
type input "06:00"
type input "06:10"
select select "Hatzalah Garages"
select select
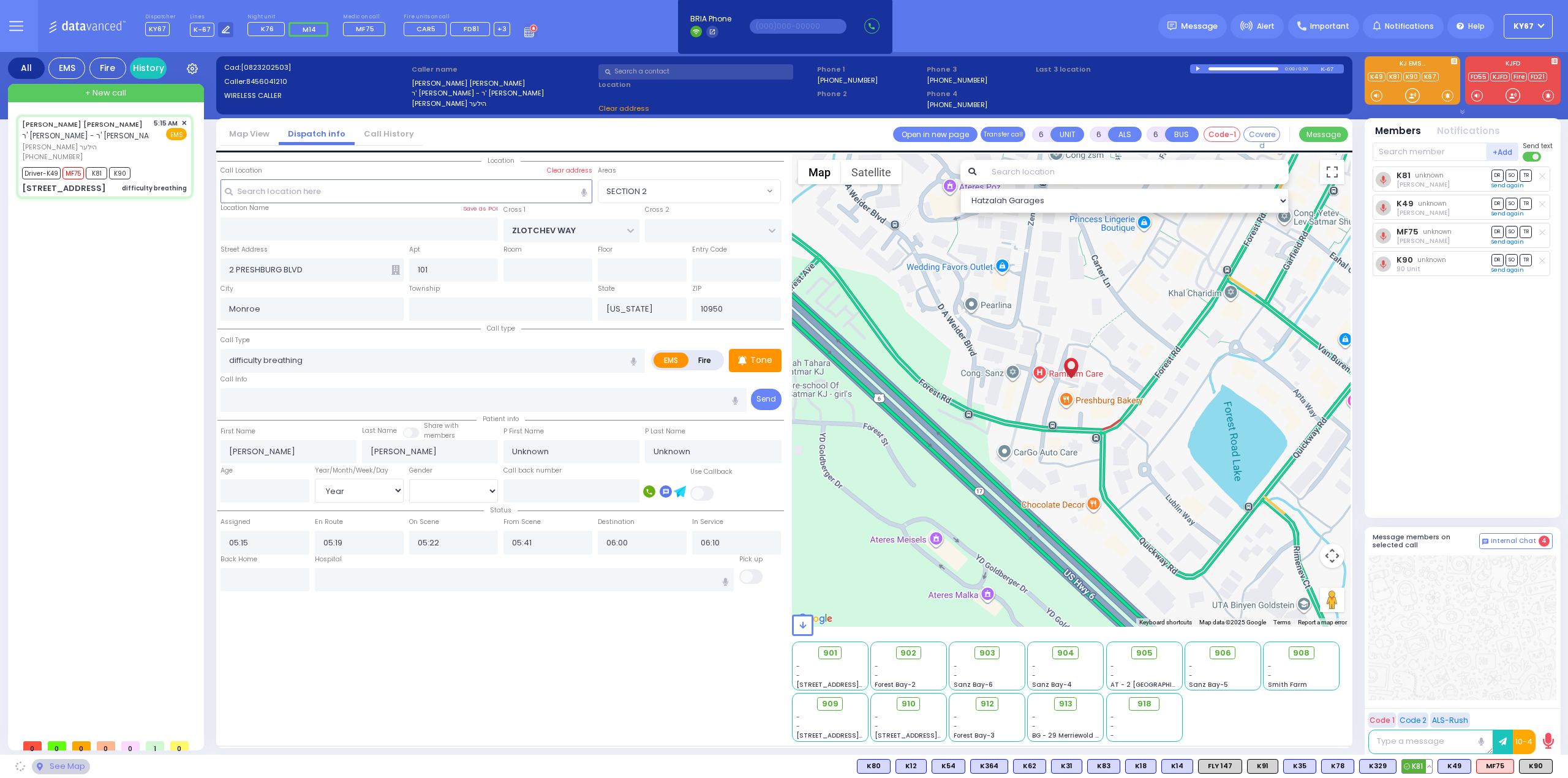
radio input "true"
select select "Year"
select select "Hatzalah Garages"
select select
radio input "true"
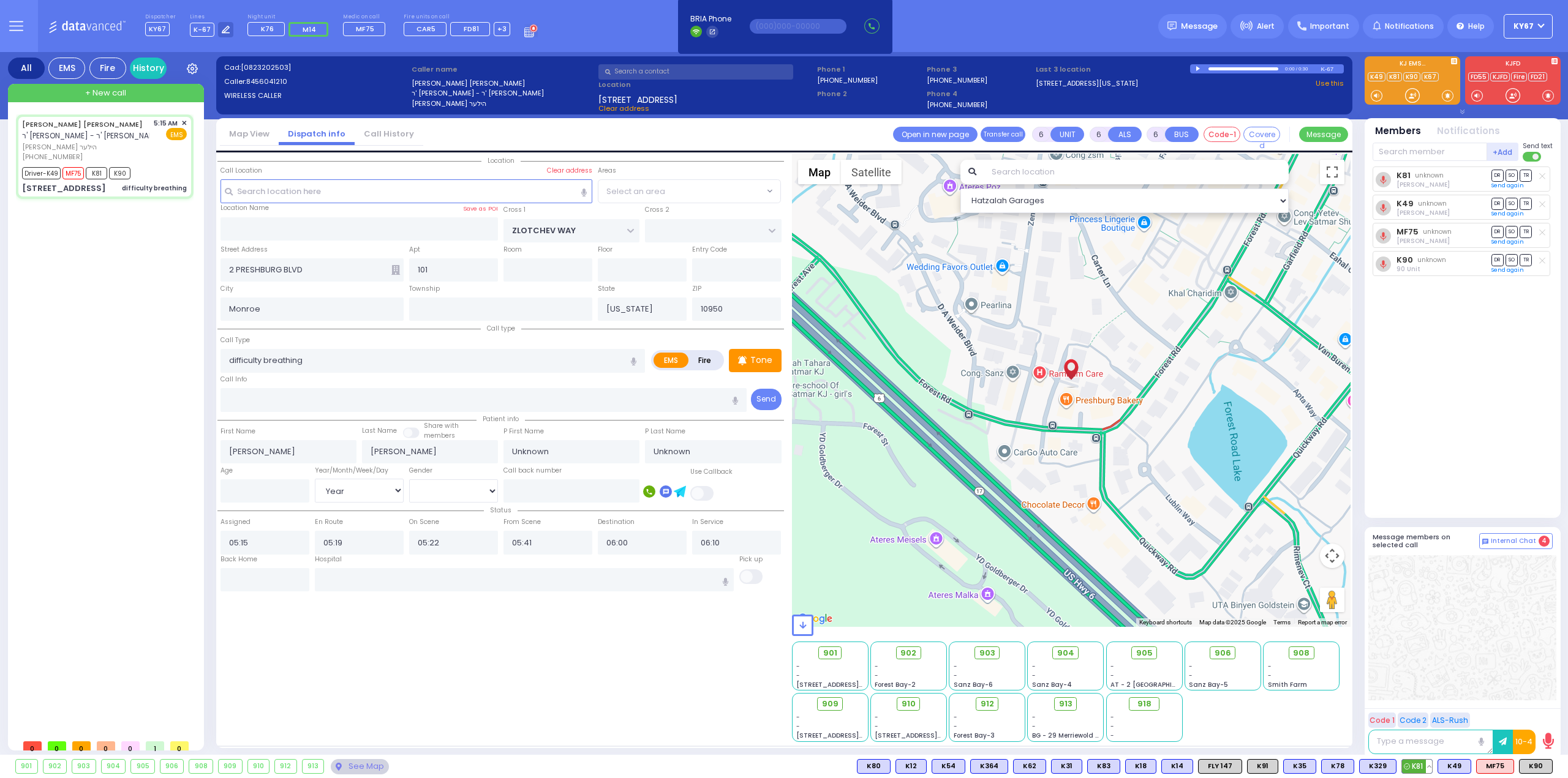
select select "Year"
select select "Hatzalah Garages"
select select "SECTION 2"
select select
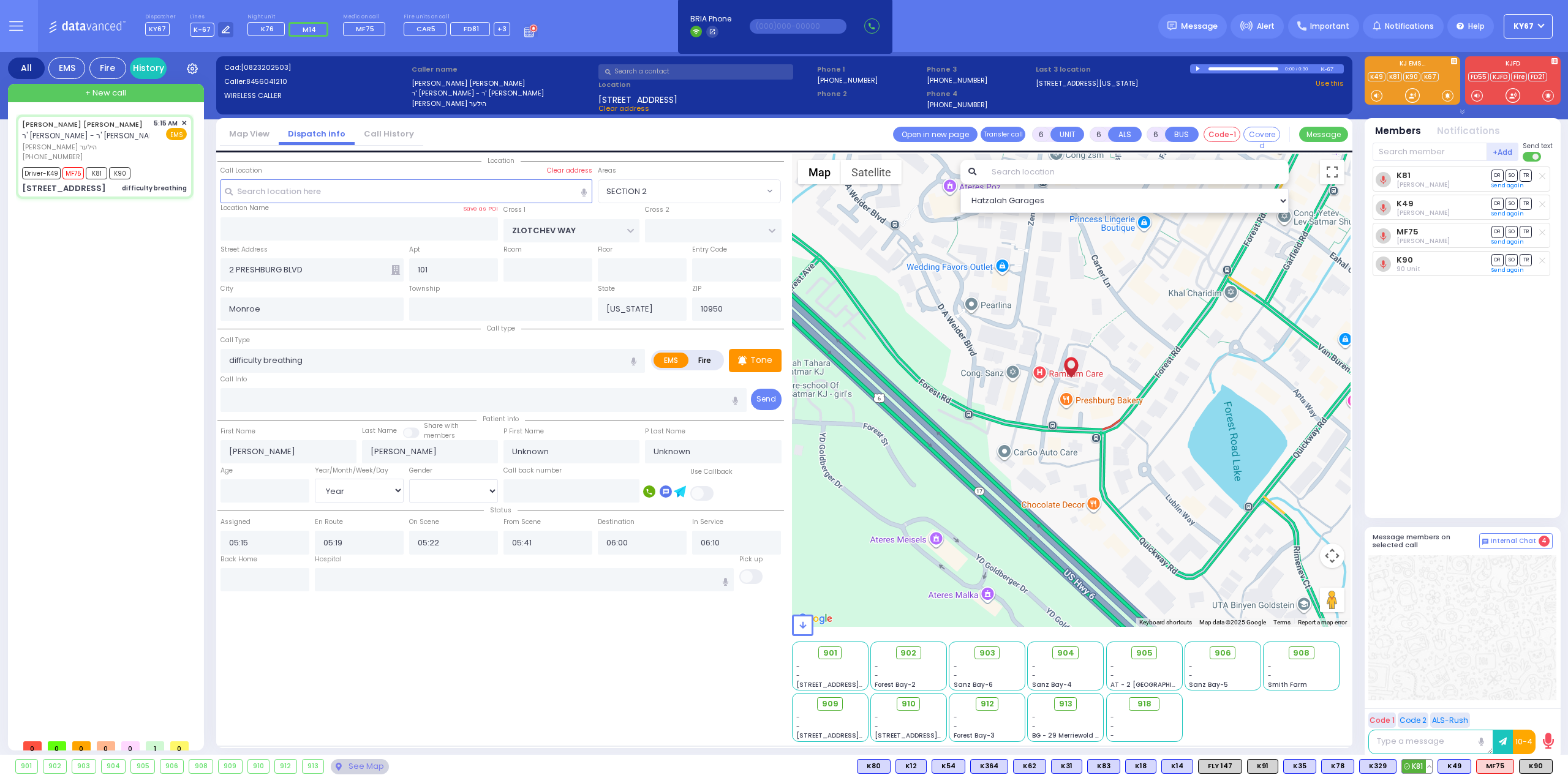
radio input "true"
type input "[PERSON_NAME]"
type input "1"
select select "Year"
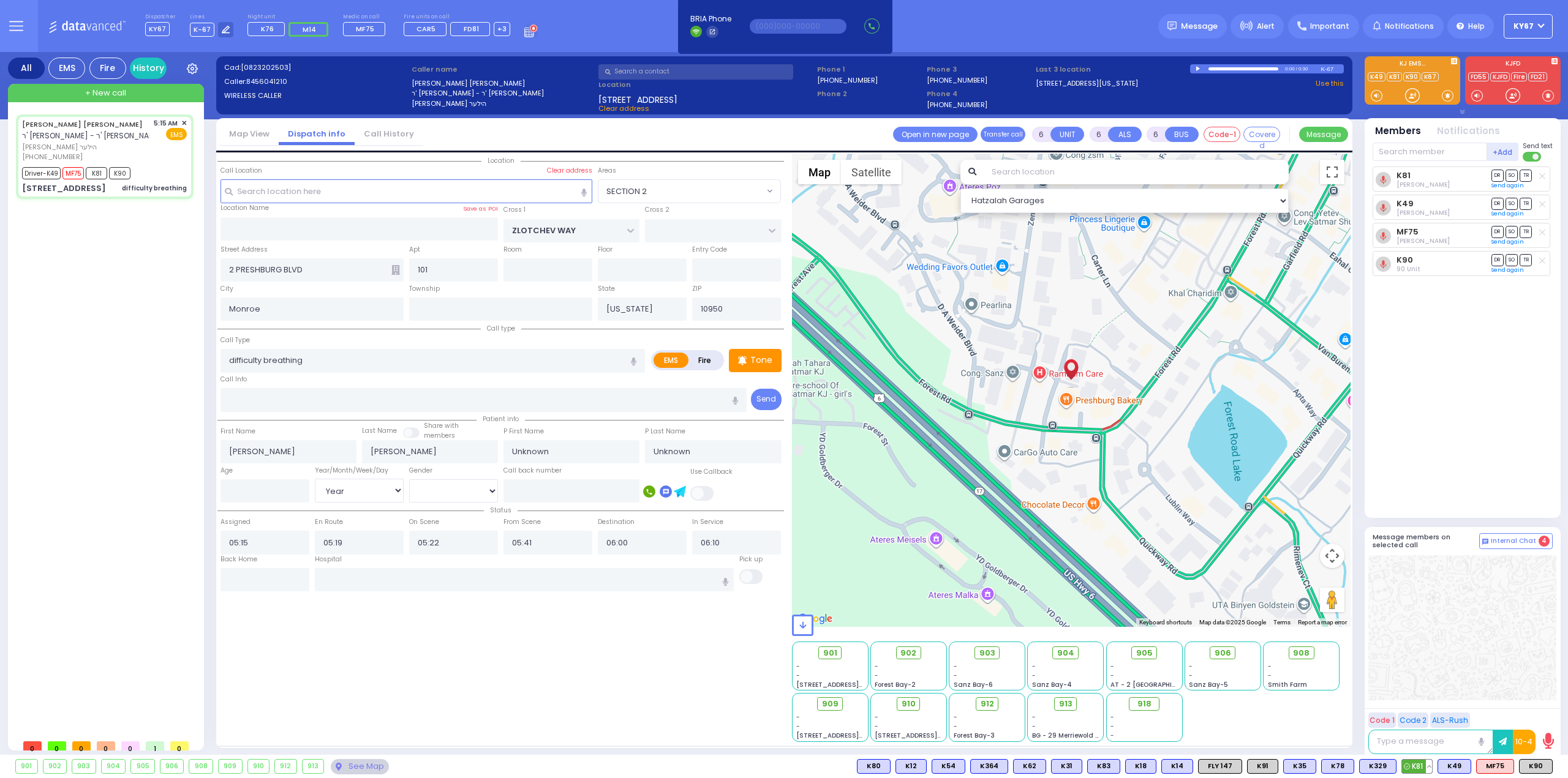
select select "[DEMOGRAPHIC_DATA]"
select select "Hatzalah Garages"
select select "SECTION 2"
